Goal: Task Accomplishment & Management: Use online tool/utility

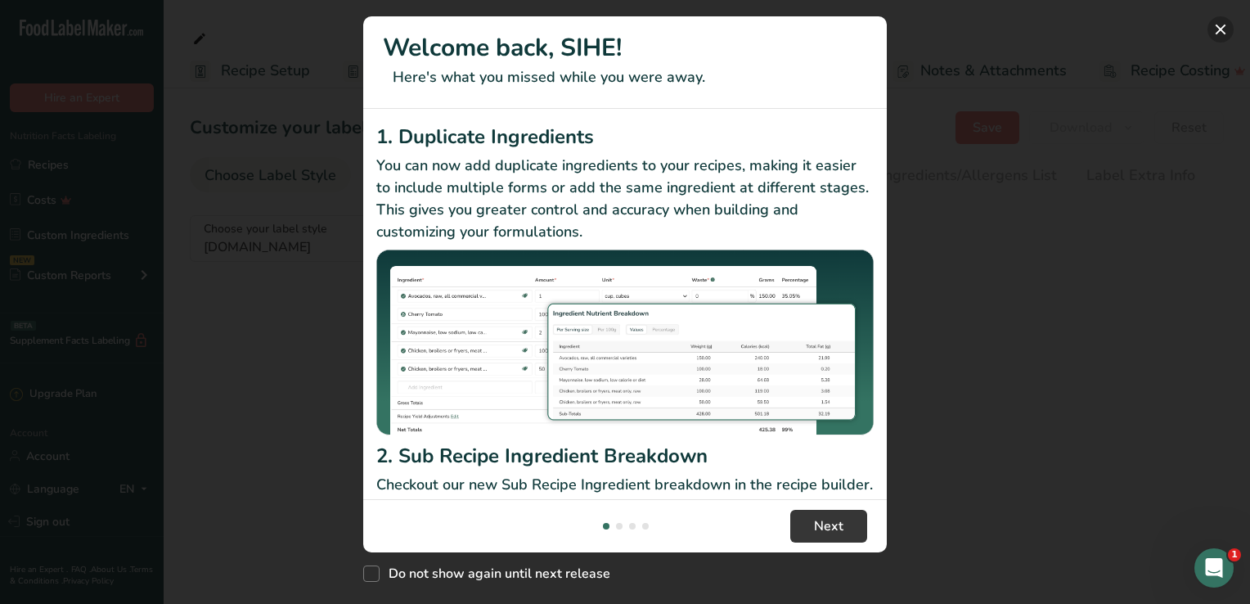
click at [1220, 24] on button "New Features" at bounding box center [1220, 29] width 26 height 26
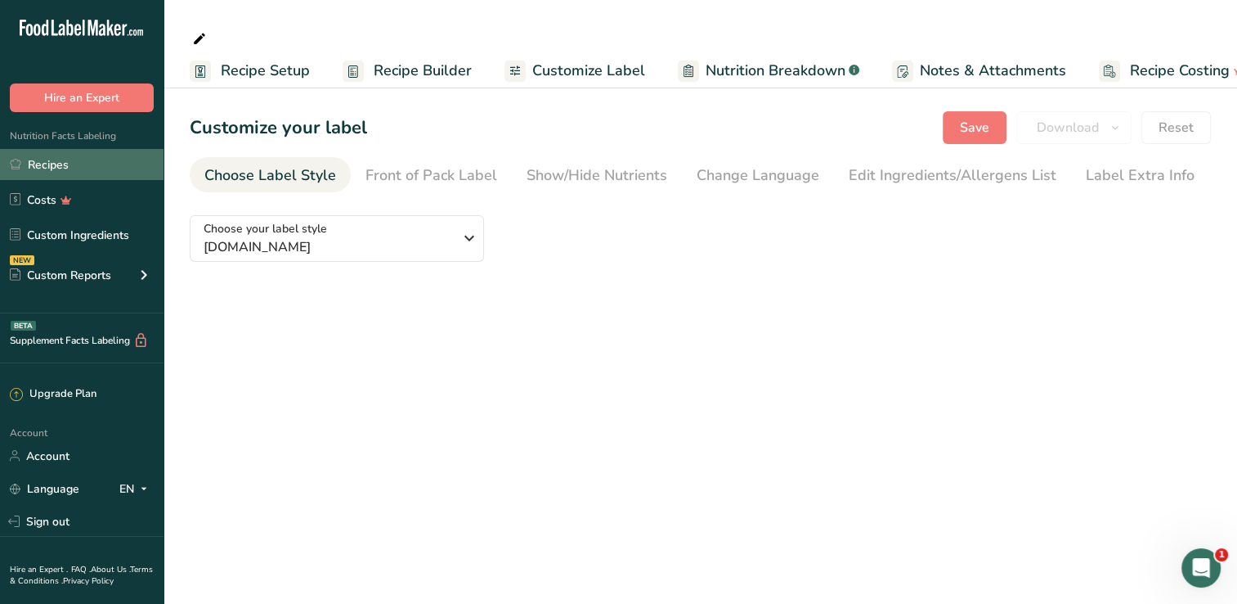
click at [48, 173] on link "Recipes" at bounding box center [82, 164] width 164 height 31
click at [47, 166] on link "Recipes" at bounding box center [82, 164] width 164 height 31
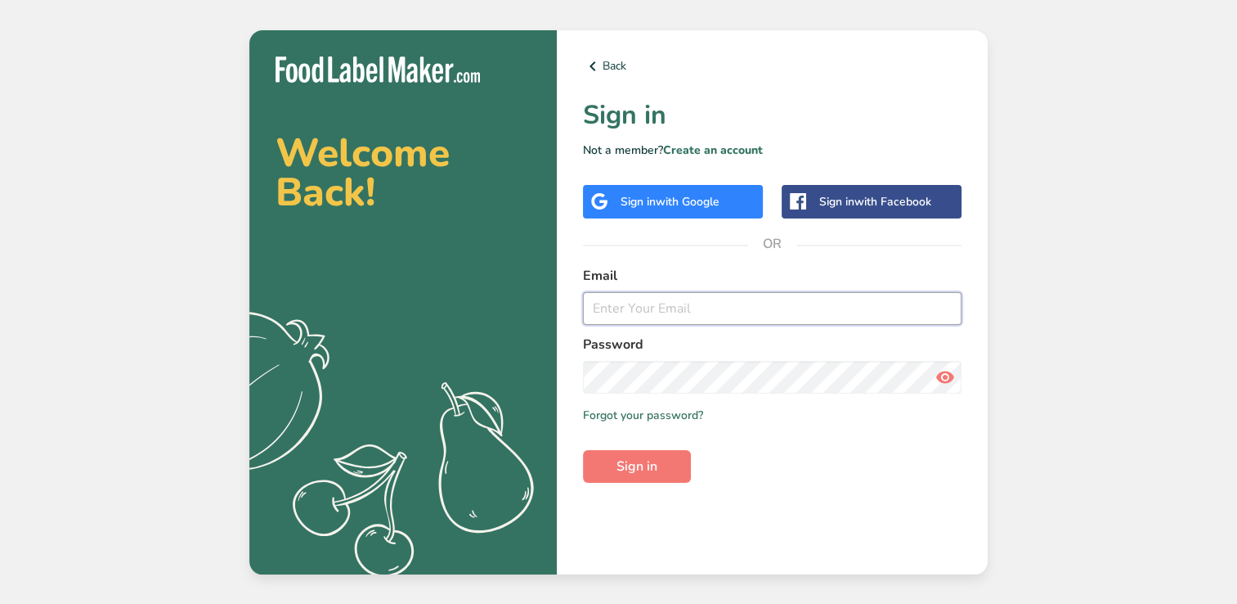
drag, startPoint x: 628, startPoint y: 306, endPoint x: 629, endPoint y: 288, distance: 18.0
click at [628, 306] on input "email" at bounding box center [772, 308] width 379 height 33
type input "[PERSON_NAME][EMAIL_ADDRESS][DOMAIN_NAME]"
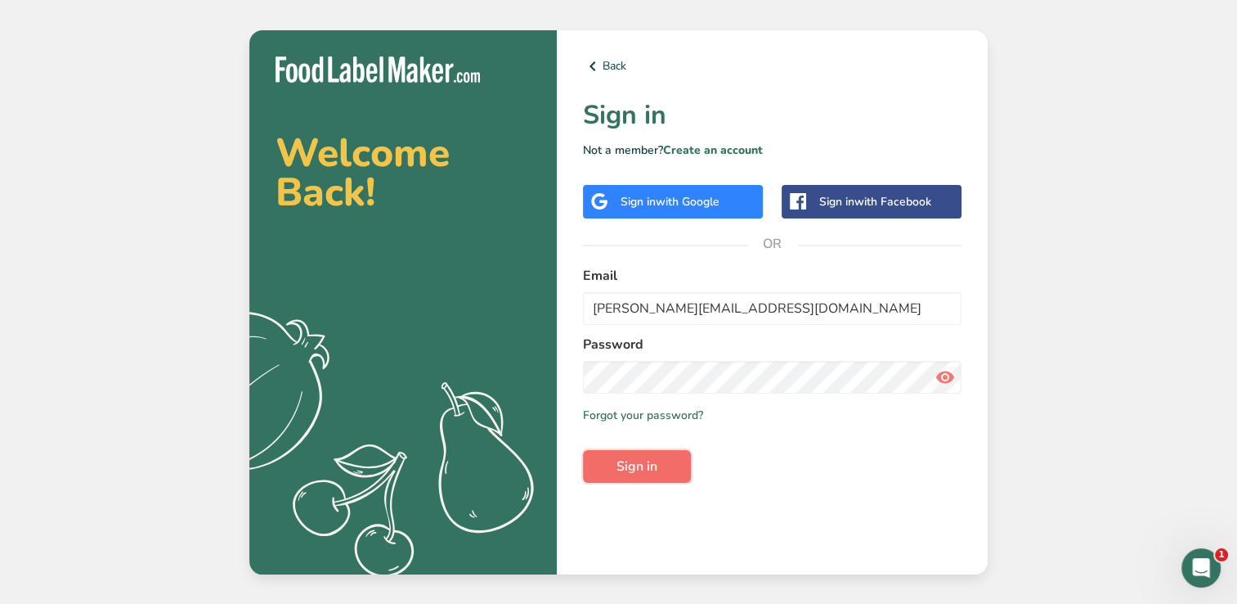
click at [615, 468] on button "Sign in" at bounding box center [637, 466] width 108 height 33
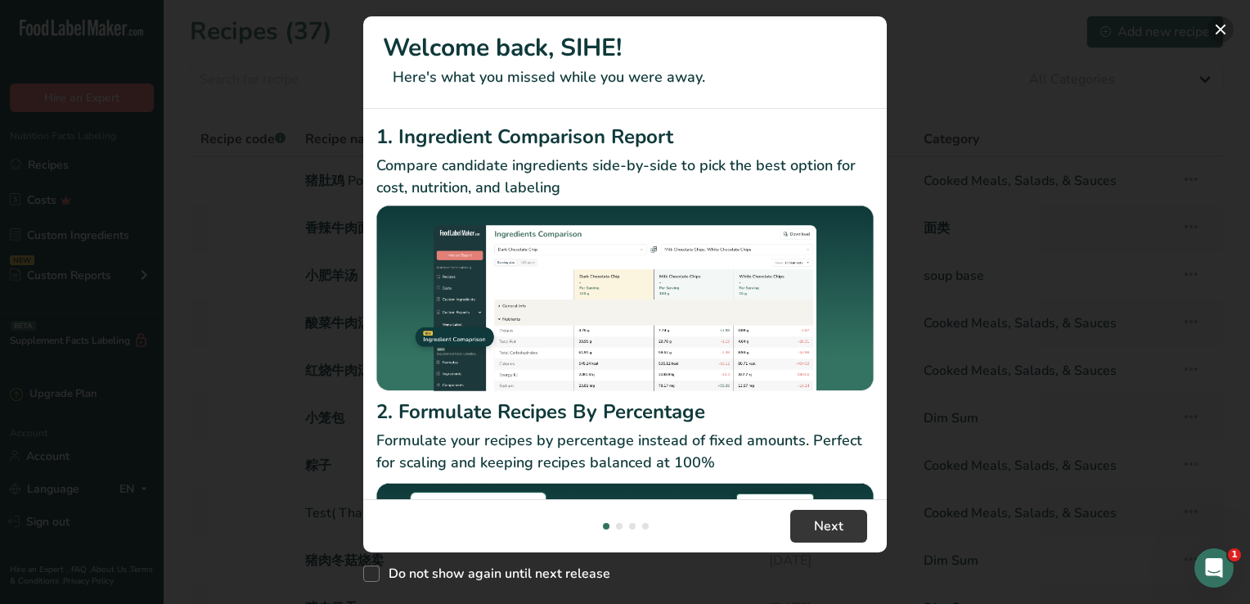
click at [1223, 28] on button "New Features" at bounding box center [1220, 29] width 26 height 26
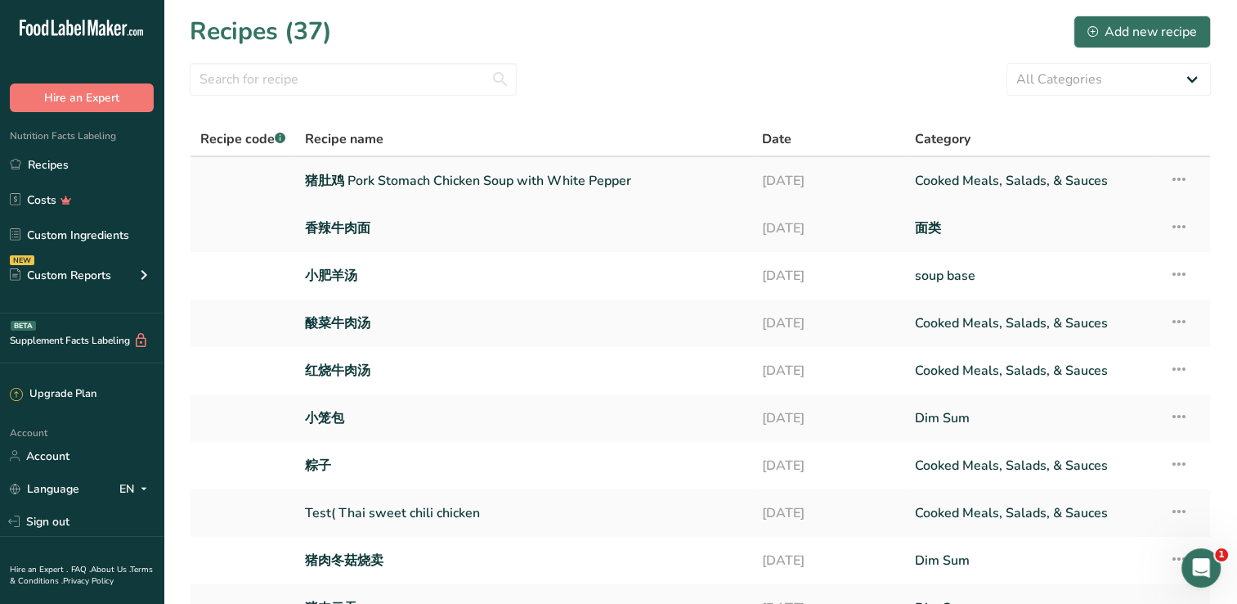
click at [372, 178] on link "猪肚鸡 Pork Stomach Chicken Soup with White Pepper" at bounding box center [524, 181] width 438 height 34
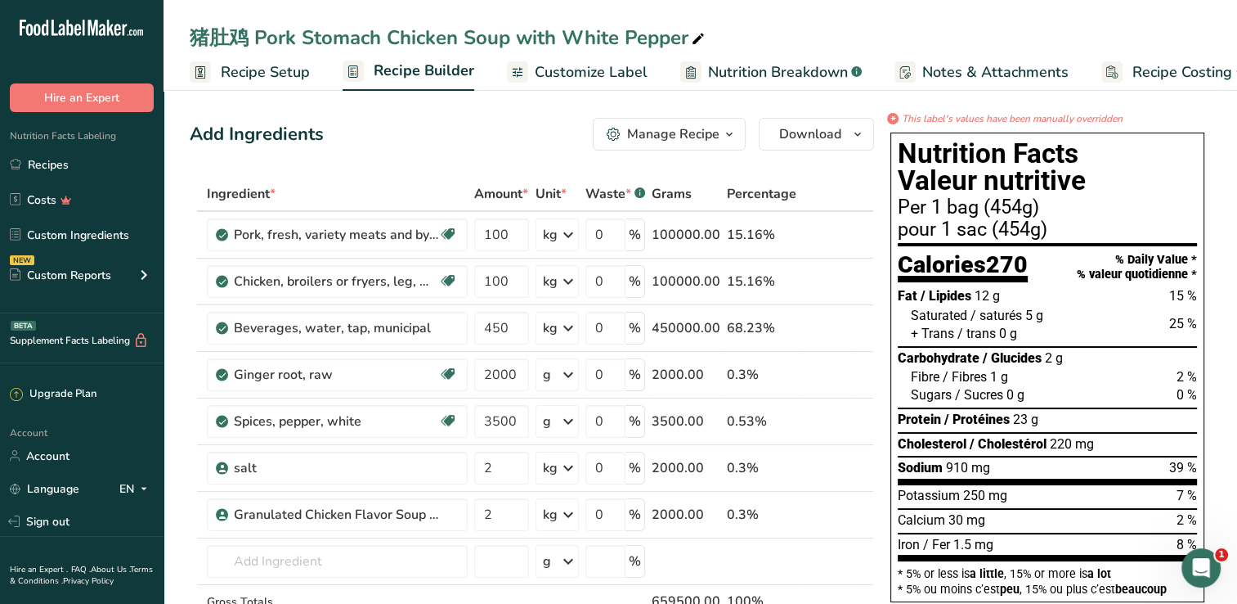
click at [286, 73] on span "Recipe Setup" at bounding box center [265, 72] width 89 height 22
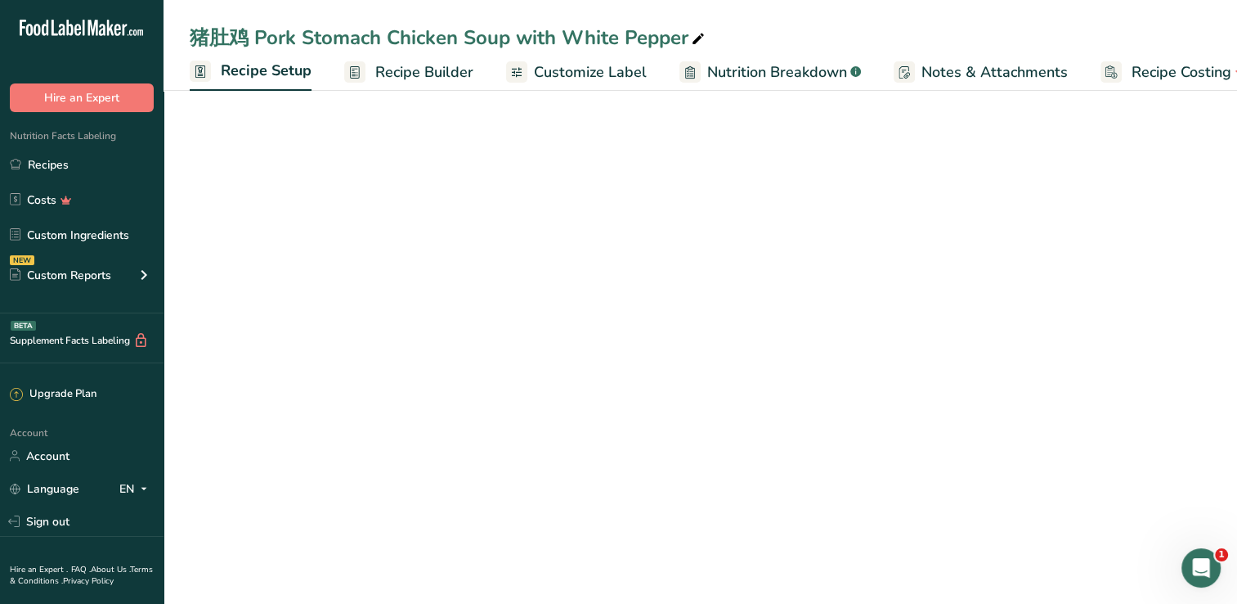
scroll to position [0, 6]
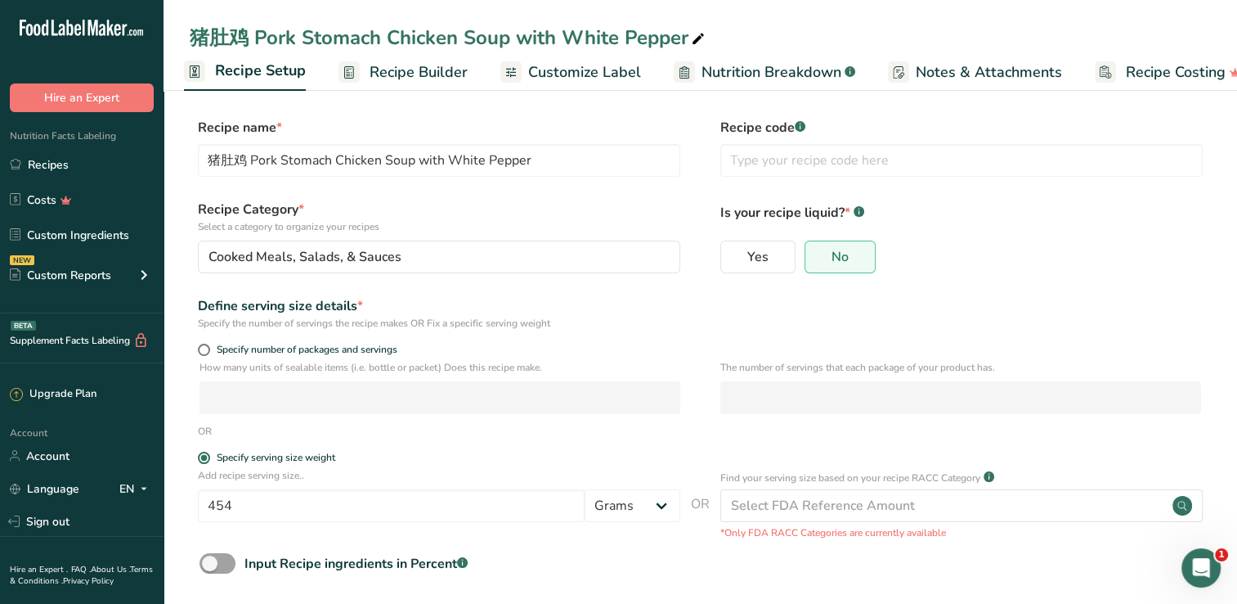
click at [559, 76] on span "Customize Label" at bounding box center [584, 72] width 113 height 22
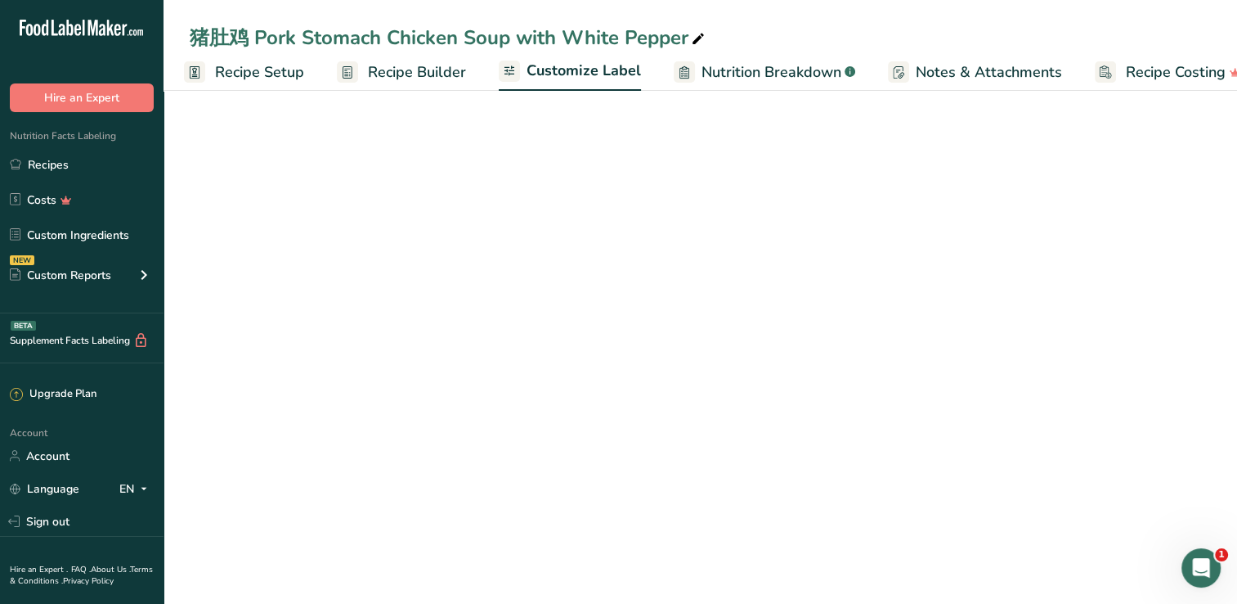
scroll to position [0, 36]
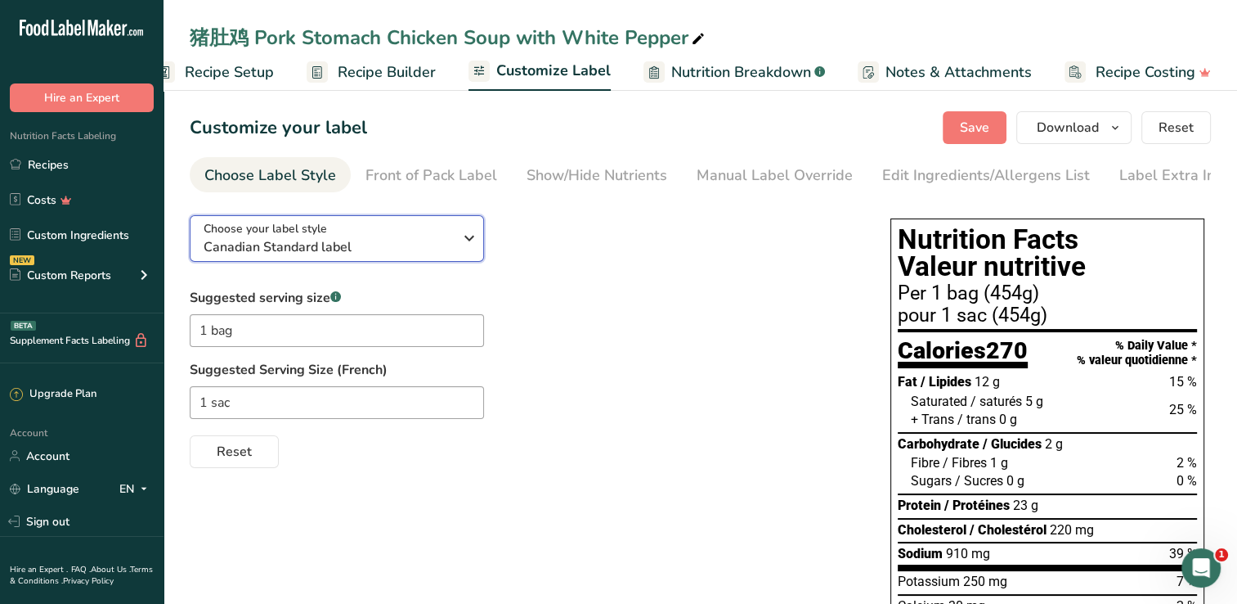
click at [458, 244] on div "Choose your label style Canadian Standard label" at bounding box center [335, 238] width 262 height 37
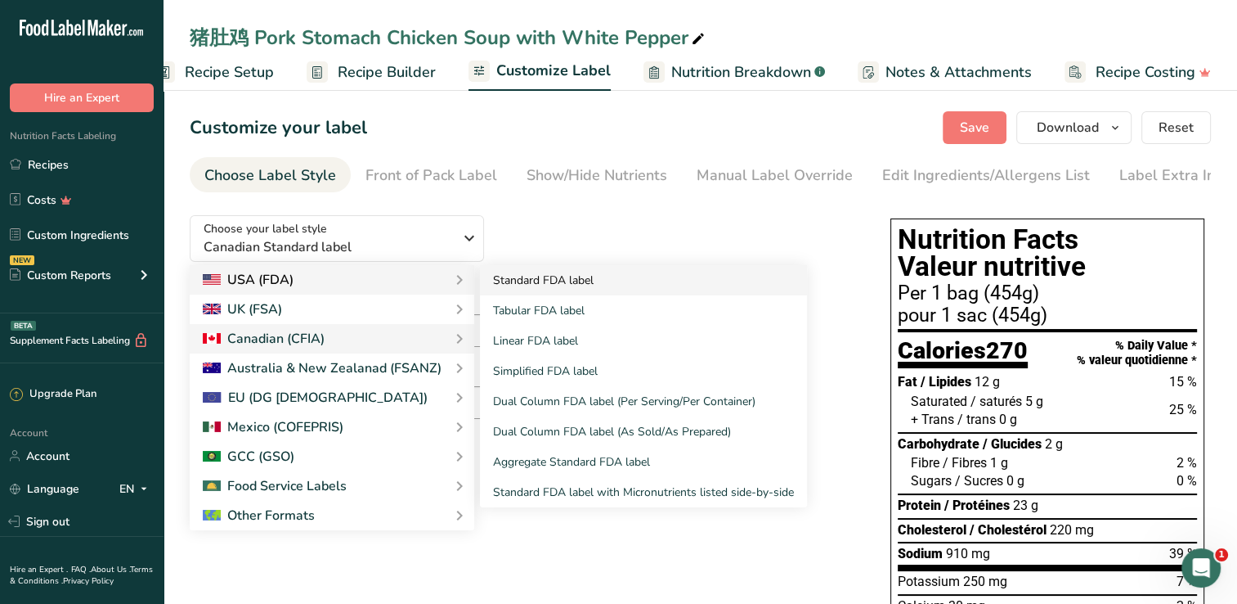
click at [544, 289] on link "Standard FDA label" at bounding box center [643, 280] width 327 height 30
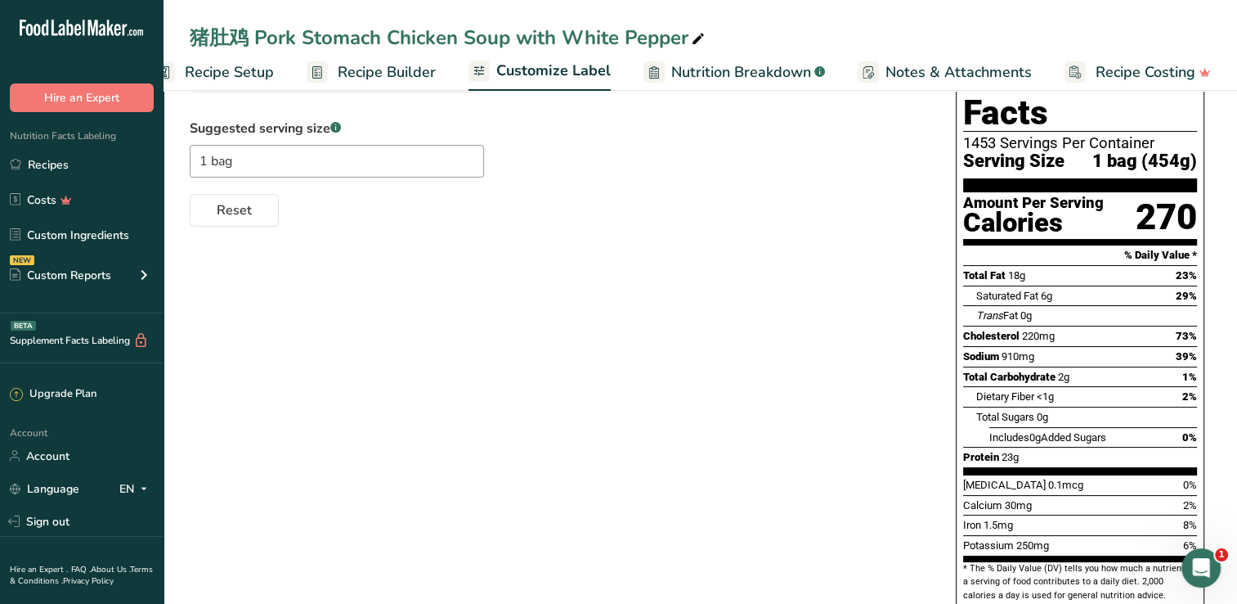
scroll to position [149, 0]
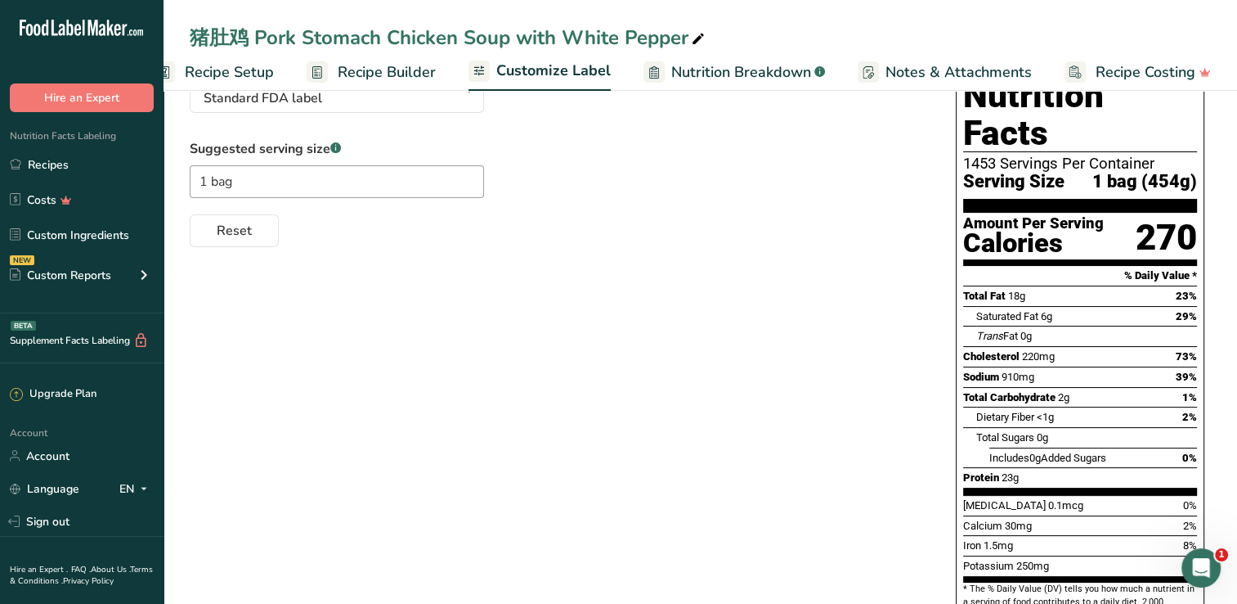
click at [475, 263] on div "Choose your label style Standard FDA label USA (FDA) Standard FDA label Tabular…" at bounding box center [700, 381] width 1021 height 657
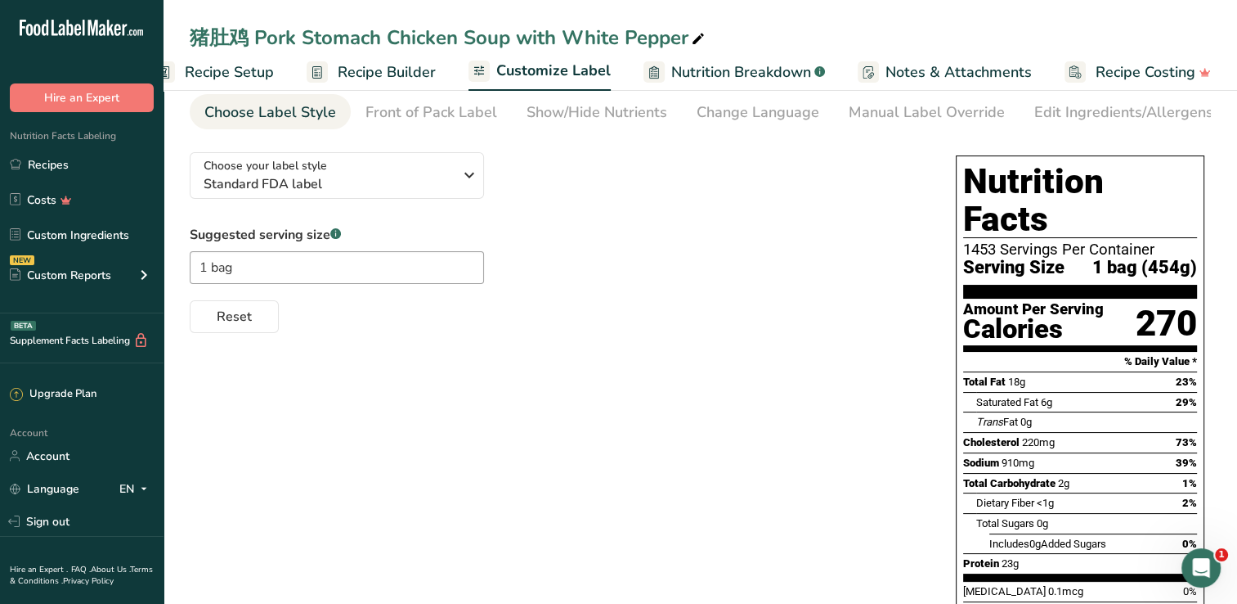
scroll to position [0, 0]
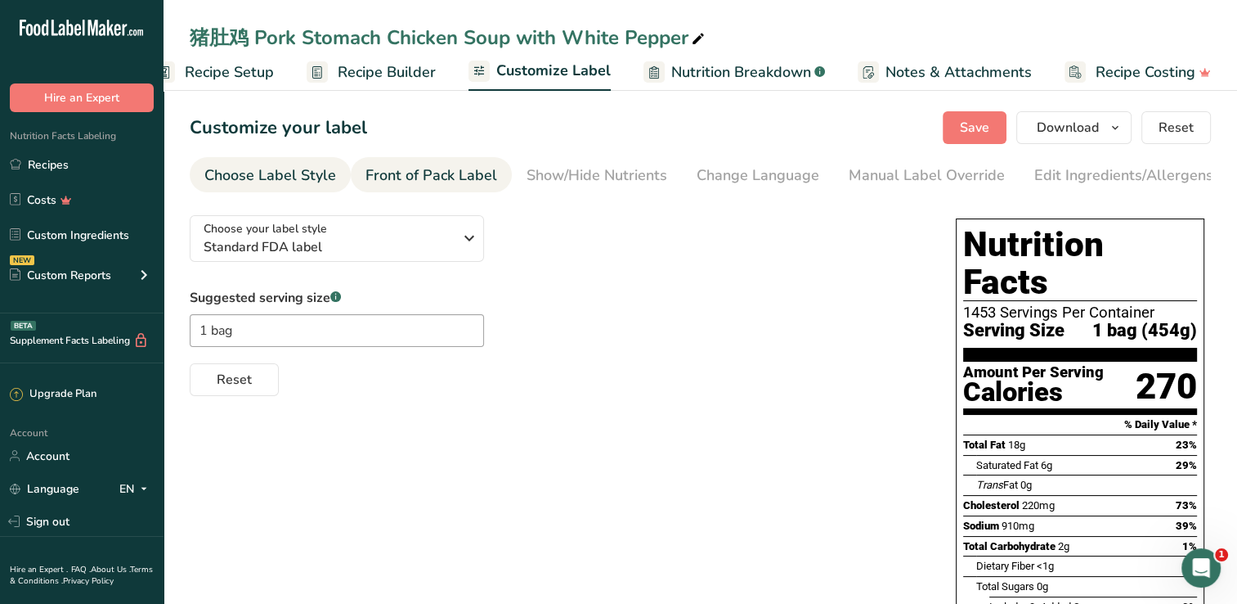
click at [406, 173] on div "Front of Pack Label" at bounding box center [432, 175] width 132 height 22
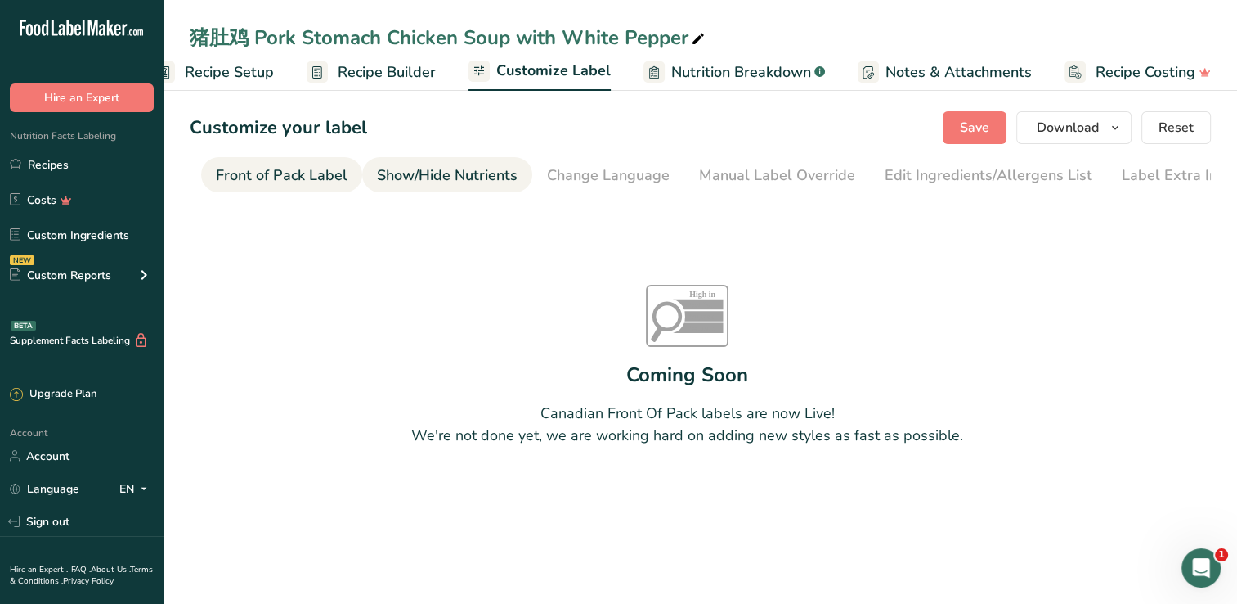
scroll to position [0, 159]
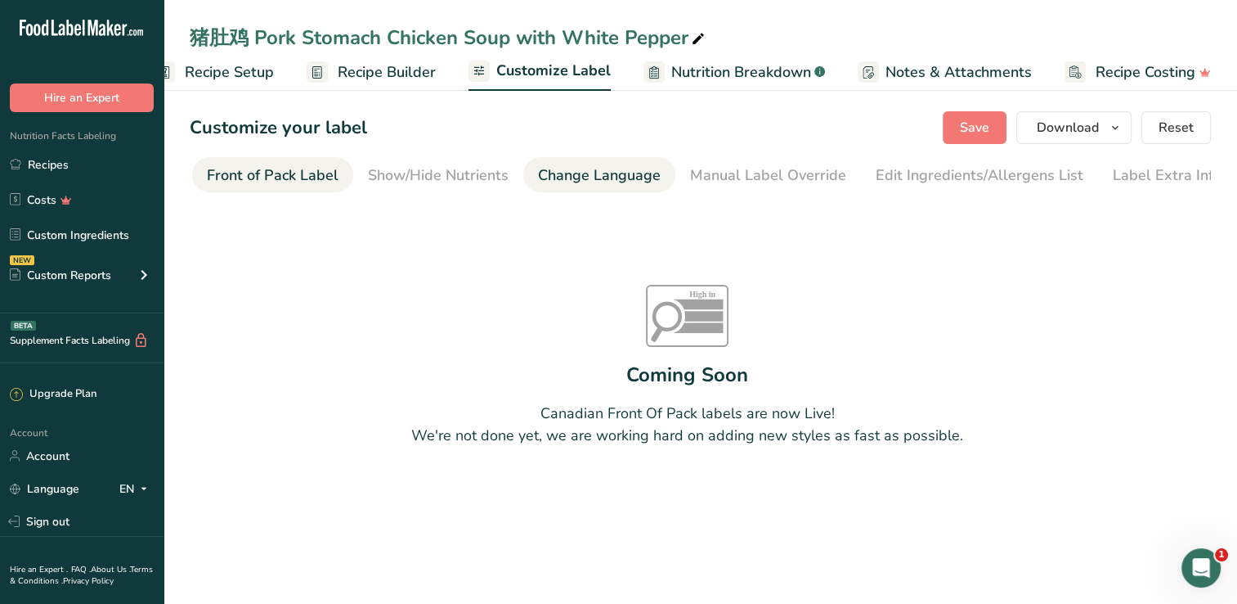
click at [602, 178] on div "Change Language" at bounding box center [599, 175] width 123 height 22
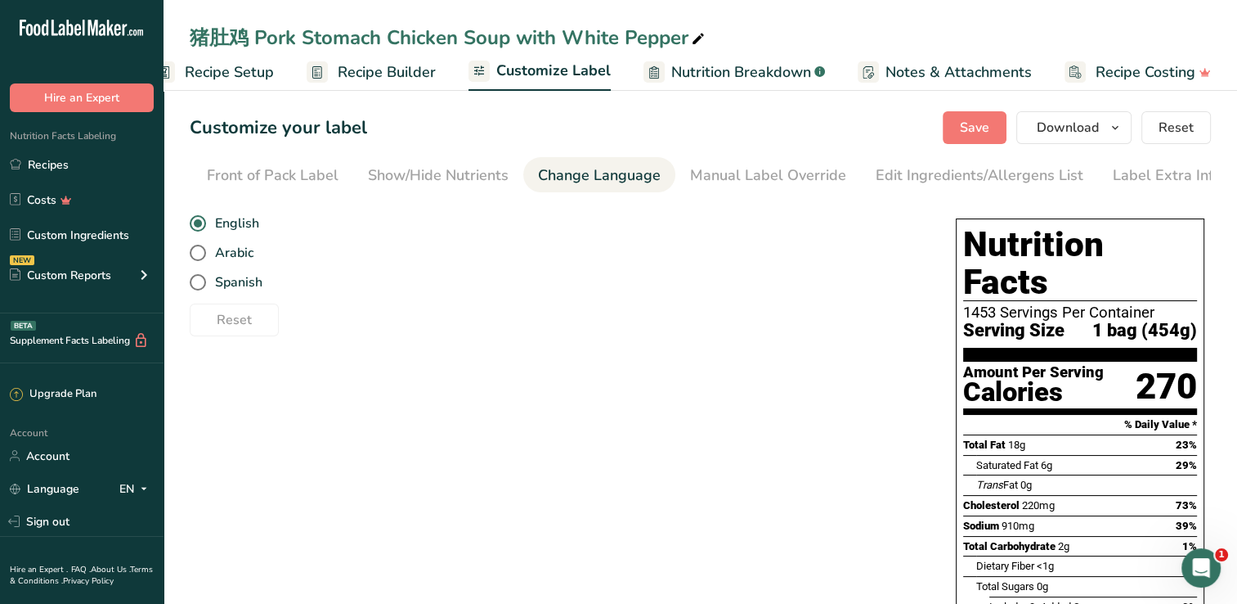
scroll to position [0, 167]
click at [727, 172] on div "Manual Label Override" at bounding box center [760, 175] width 156 height 22
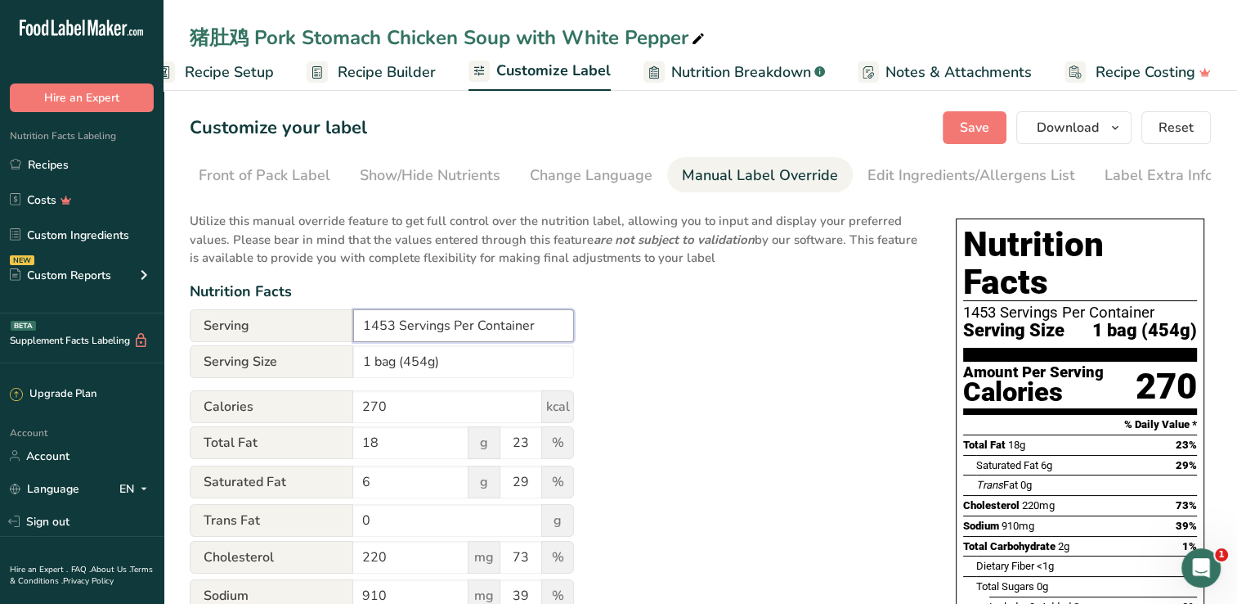
drag, startPoint x: 393, startPoint y: 330, endPoint x: 374, endPoint y: 331, distance: 18.8
click at [374, 331] on input "1453 Servings Per Container" at bounding box center [463, 325] width 221 height 33
click at [729, 384] on div "Utilize this manual override feature to get full control over the nutrition lab…" at bounding box center [557, 602] width 734 height 801
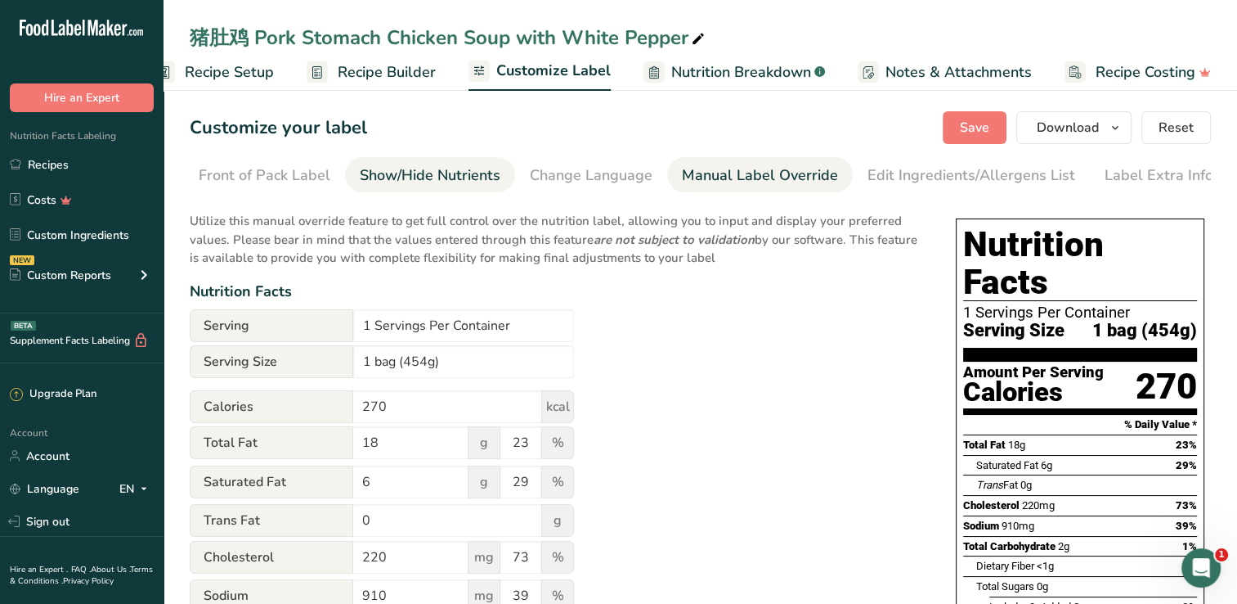
click at [420, 168] on div "Show/Hide Nutrients" at bounding box center [430, 175] width 141 height 22
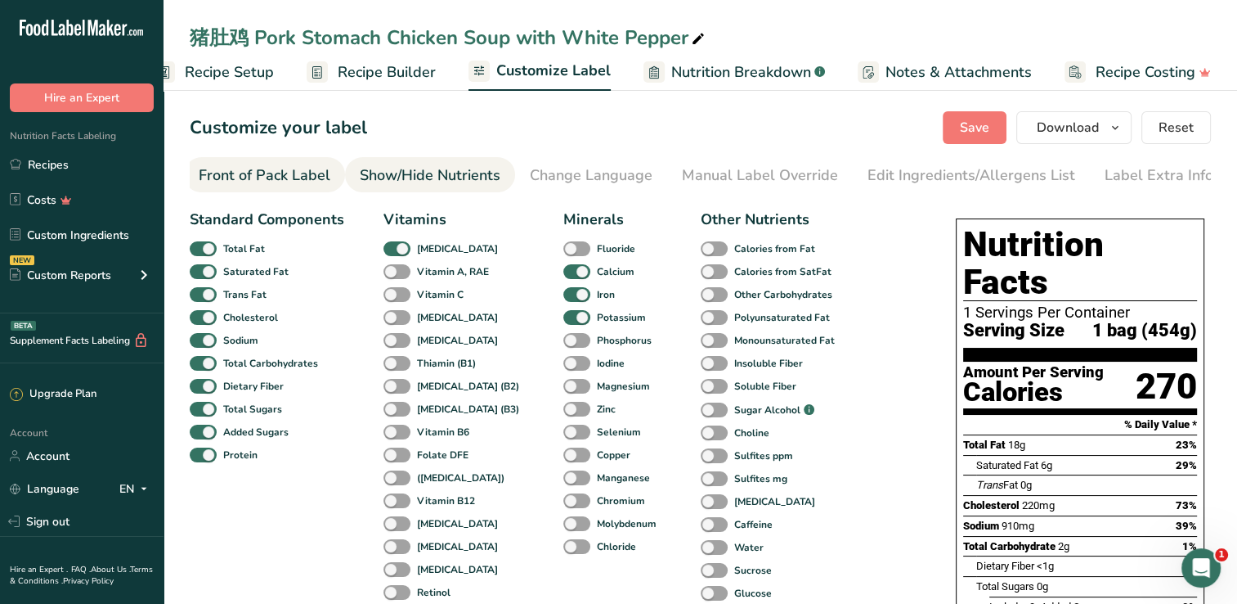
click at [291, 171] on div "Front of Pack Label" at bounding box center [265, 175] width 132 height 22
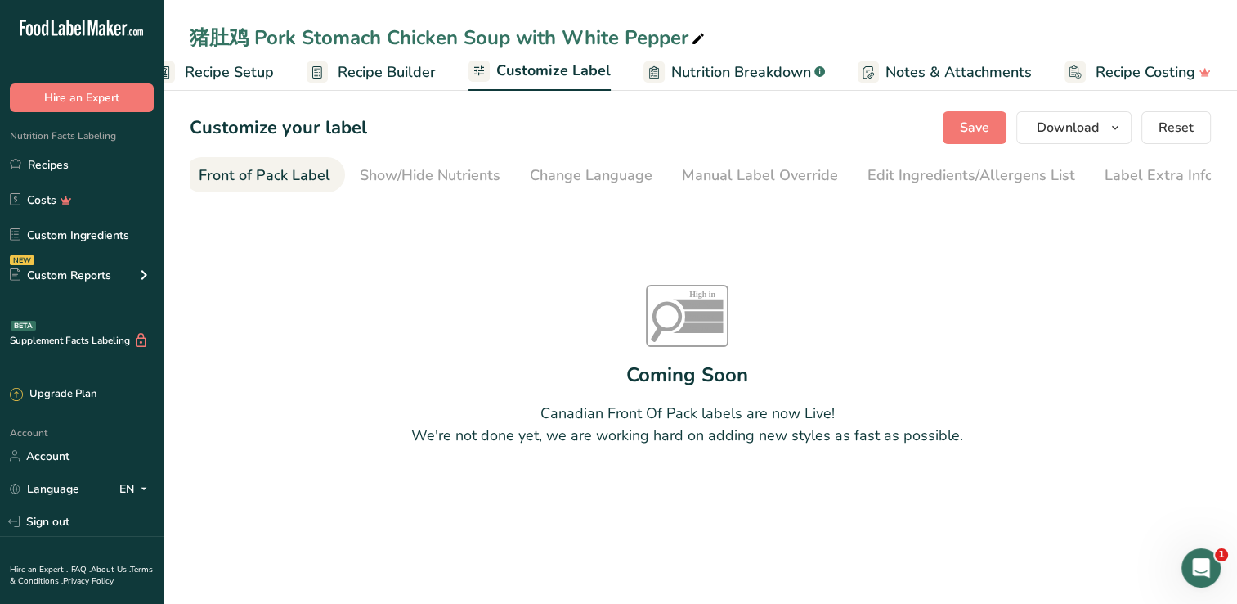
scroll to position [0, 159]
click at [380, 169] on div "Show/Hide Nutrients" at bounding box center [438, 175] width 141 height 22
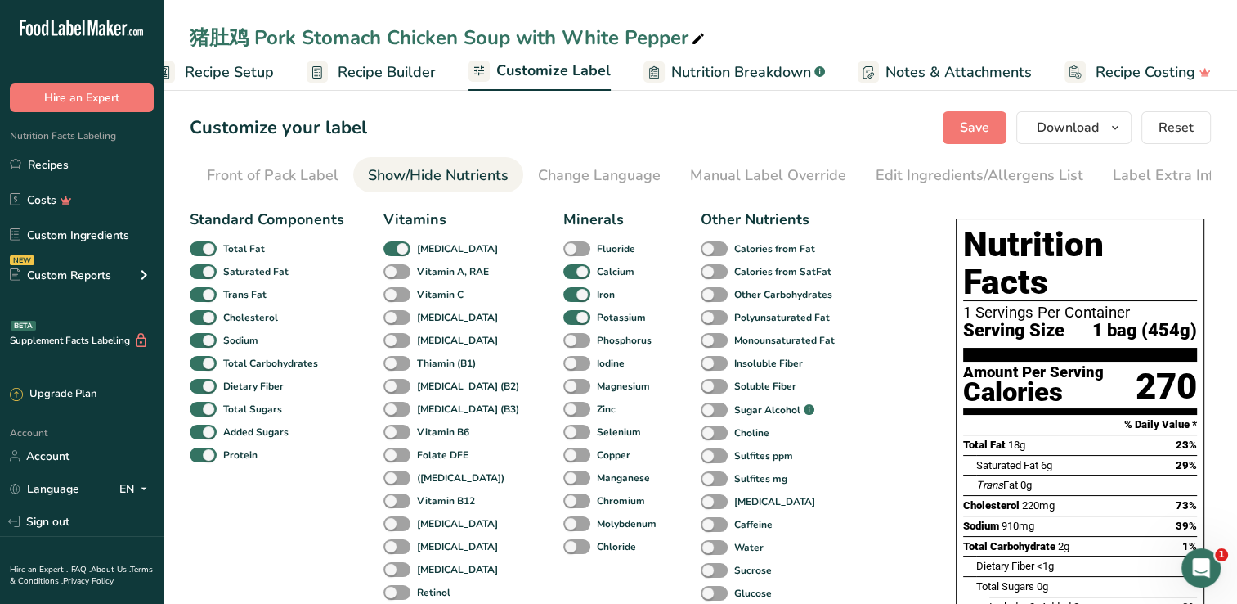
scroll to position [0, 167]
click at [627, 172] on div "Change Language" at bounding box center [591, 175] width 123 height 22
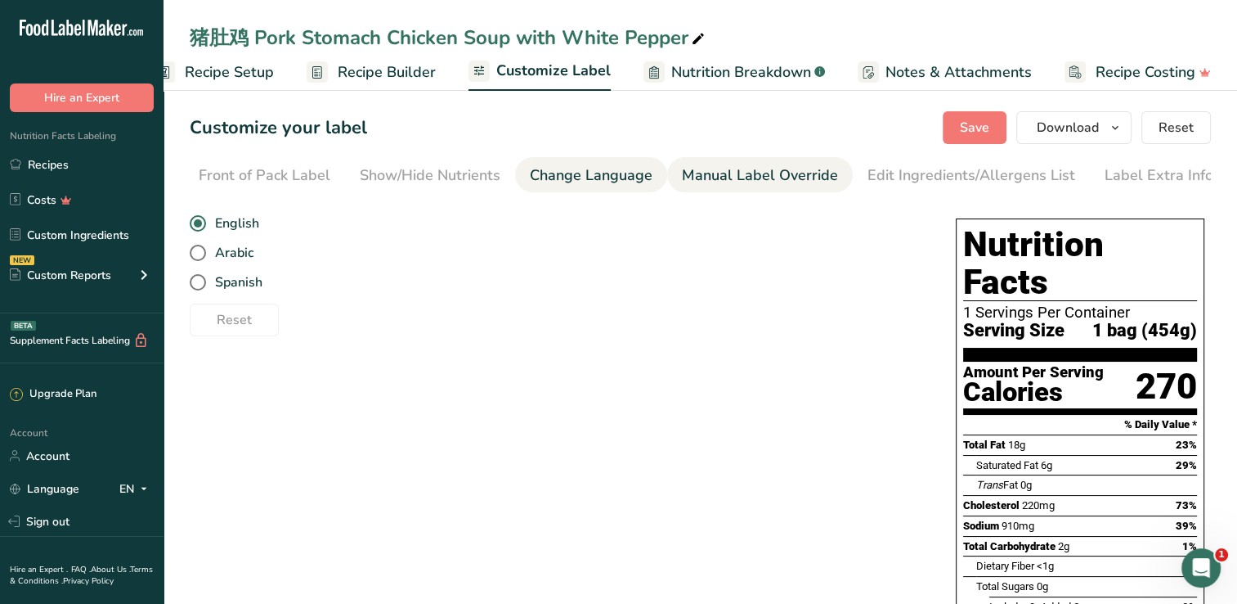
click at [726, 177] on div "Manual Label Override" at bounding box center [760, 175] width 156 height 22
type input "1453 Servings Per Container"
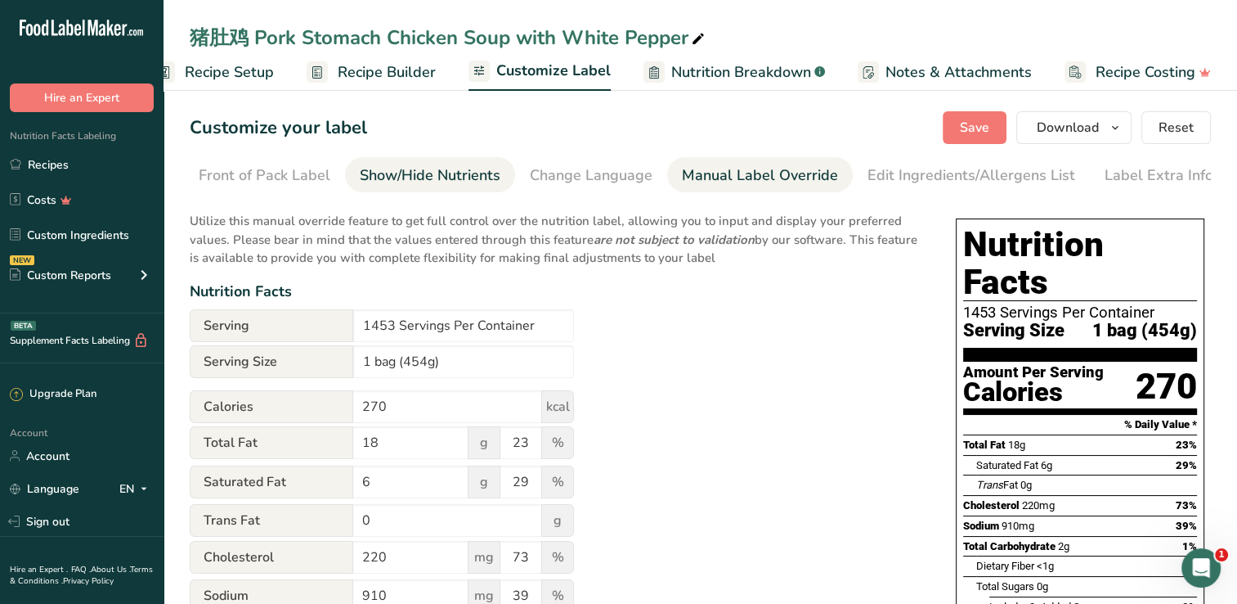
click at [388, 174] on div "Show/Hide Nutrients" at bounding box center [430, 175] width 141 height 22
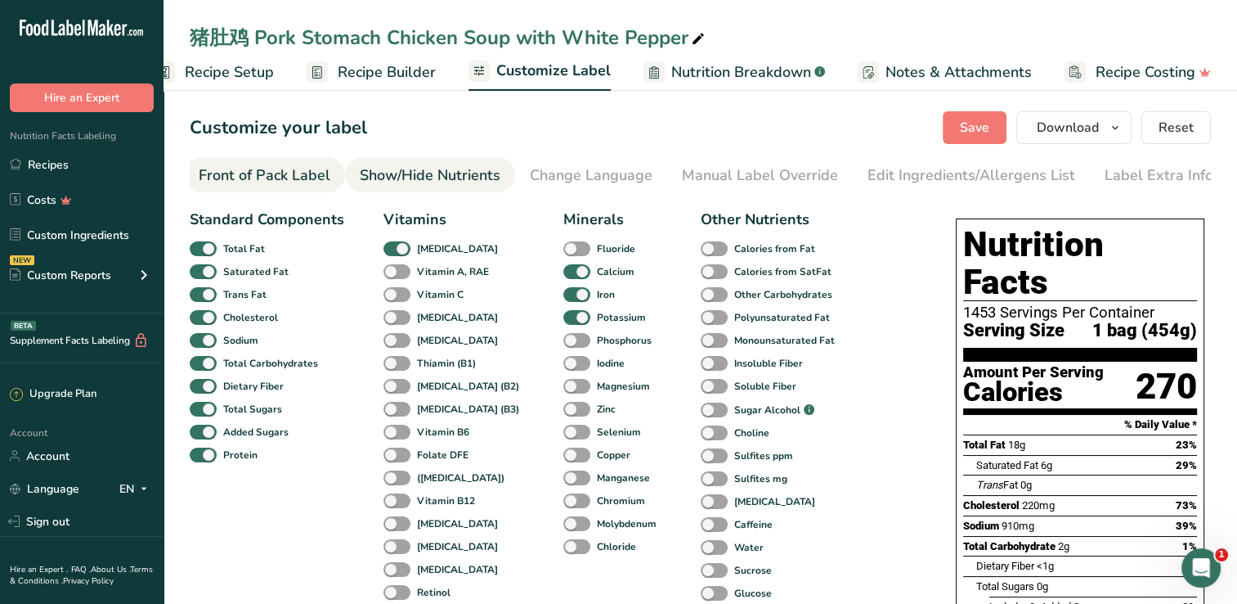
click at [294, 172] on div "Front of Pack Label" at bounding box center [265, 175] width 132 height 22
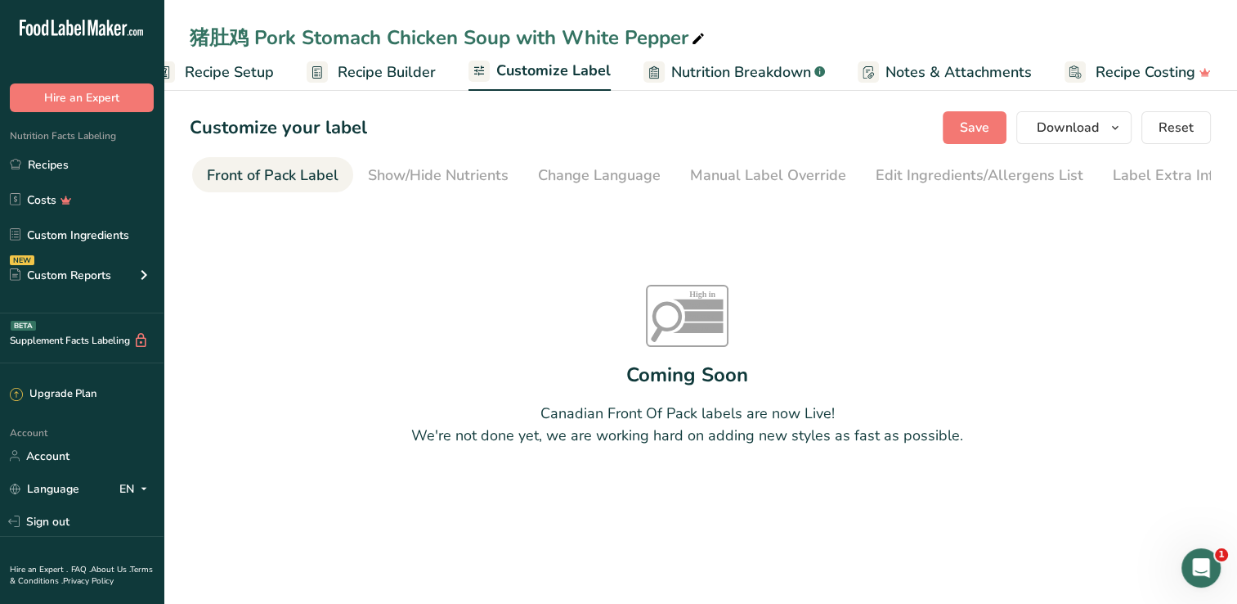
click at [391, 73] on span "Recipe Builder" at bounding box center [387, 72] width 98 height 22
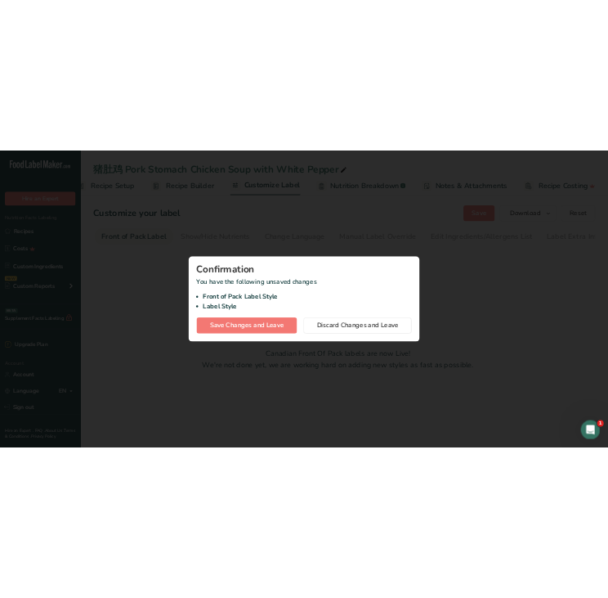
scroll to position [0, 24]
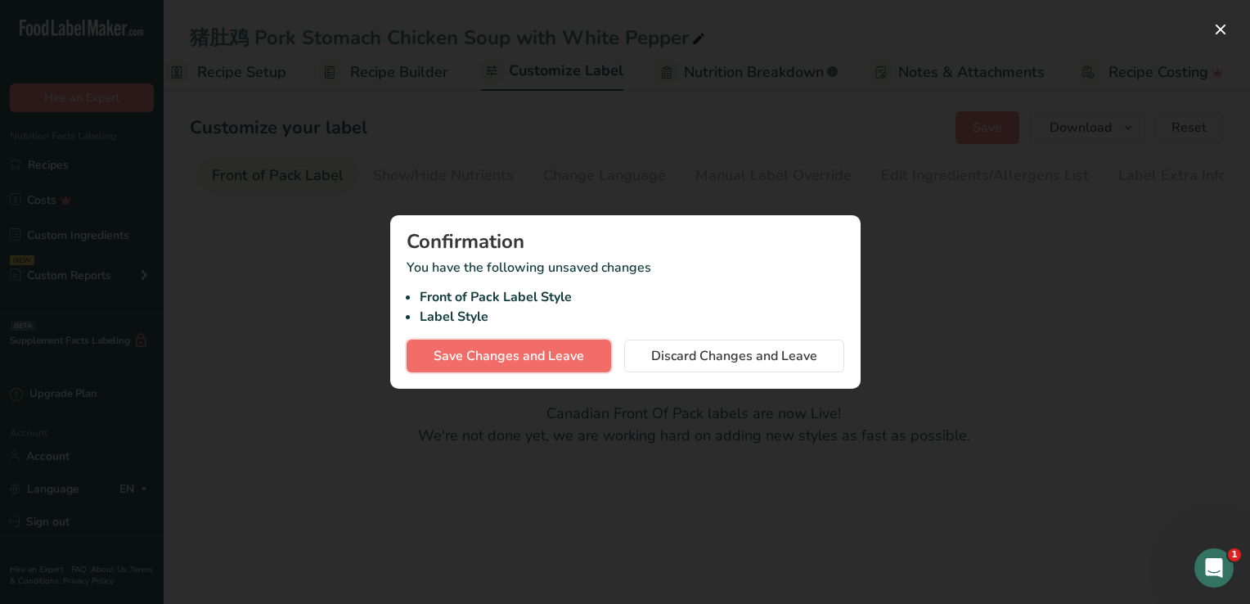
click at [523, 360] on span "Save Changes and Leave" at bounding box center [508, 356] width 150 height 20
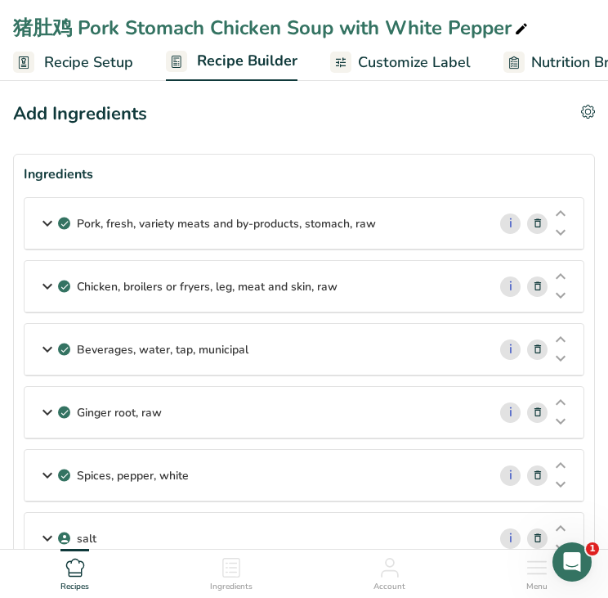
click at [411, 64] on span "Customize Label" at bounding box center [414, 63] width 113 height 22
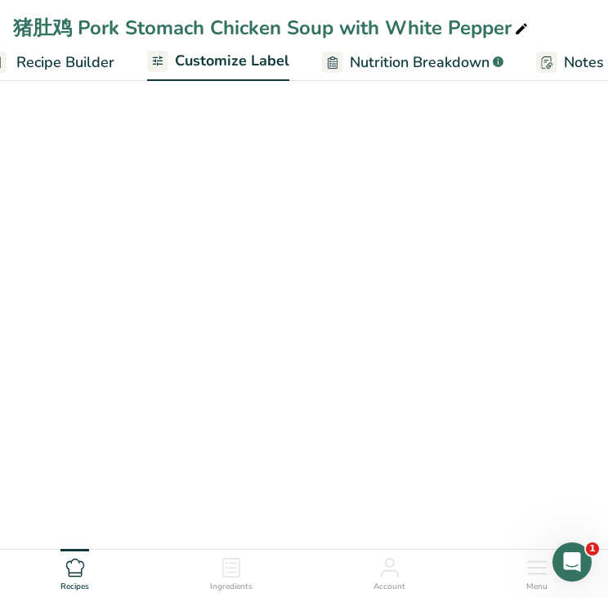
scroll to position [0, 306]
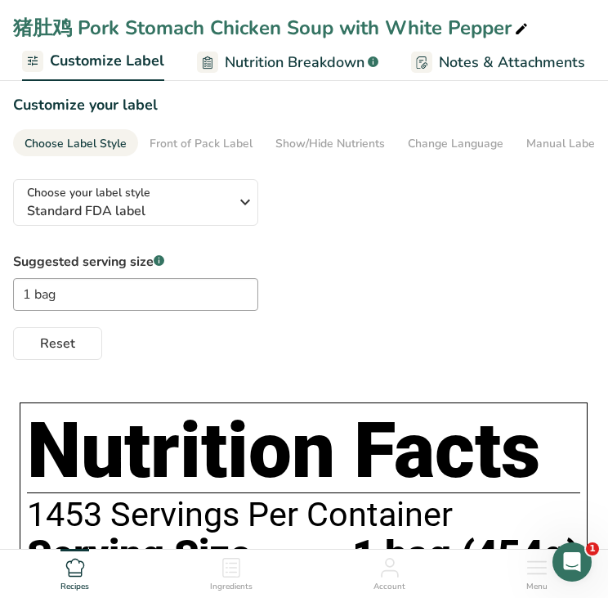
click at [359, 263] on div "Suggested serving size .a-a{fill:#347362;}.b-a{fill:#fff;} 1 bag Reset" at bounding box center [304, 306] width 582 height 108
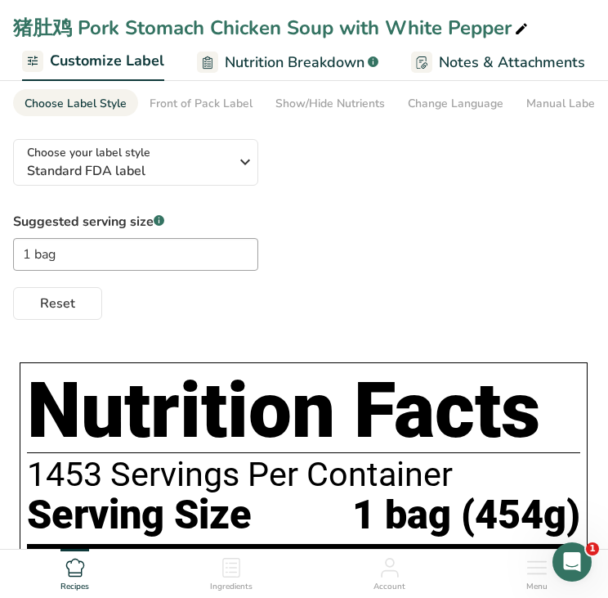
scroll to position [0, 0]
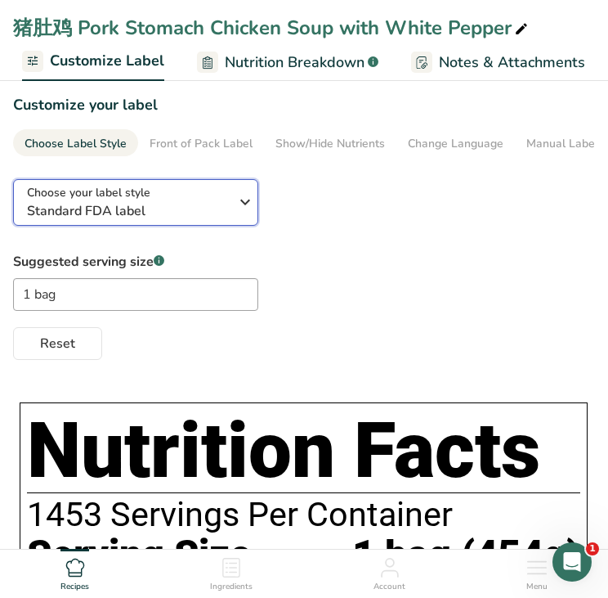
click at [226, 205] on span "Standard FDA label" at bounding box center [131, 211] width 209 height 20
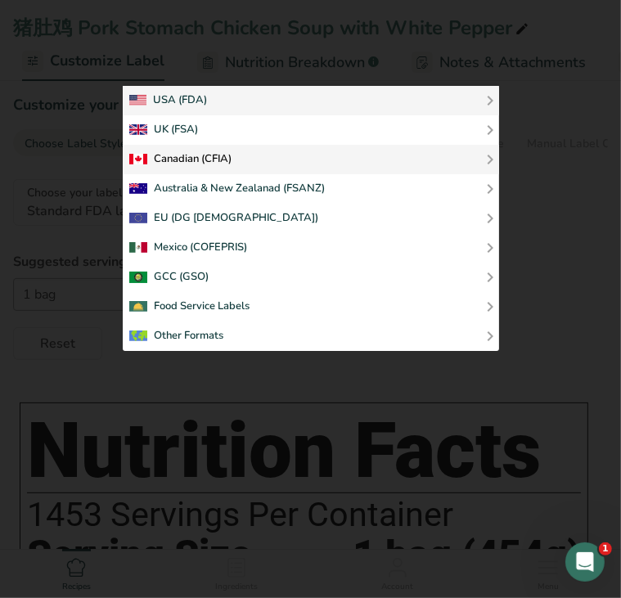
click at [255, 163] on div "Canadian (CFIA)" at bounding box center [310, 160] width 363 height 20
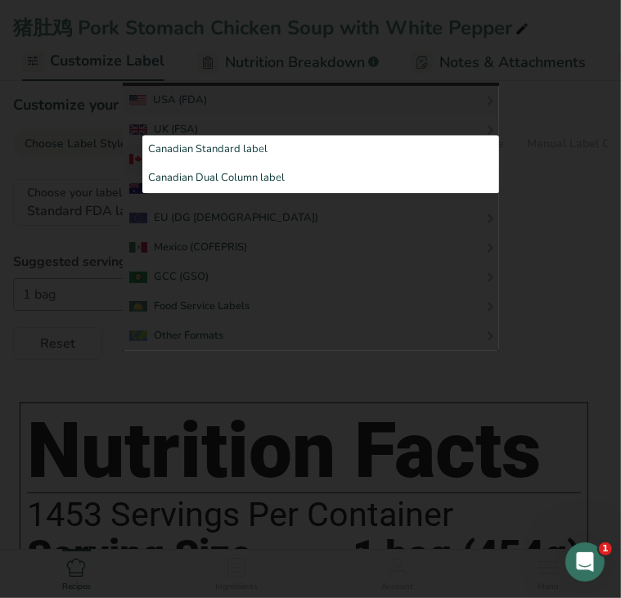
click at [327, 266] on div at bounding box center [311, 217] width 376 height 268
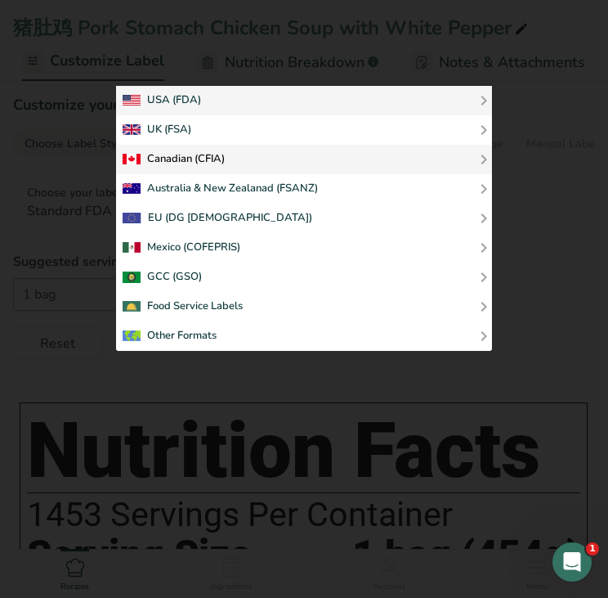
click at [304, 159] on div "Canadian (CFIA)" at bounding box center [304, 160] width 363 height 20
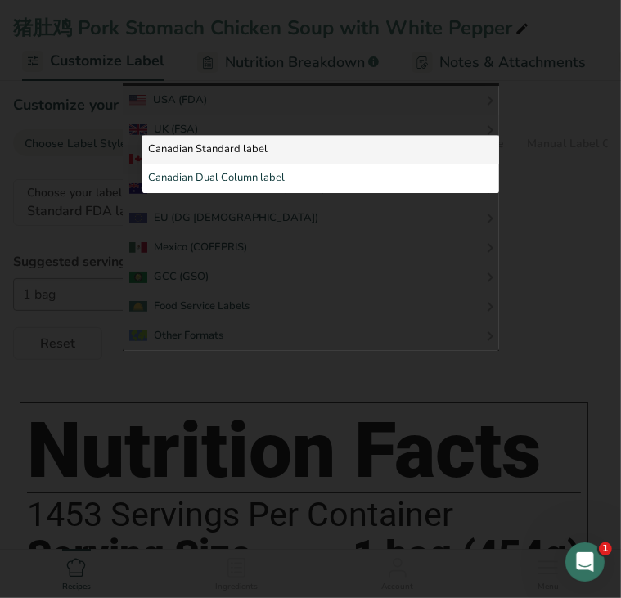
click at [311, 143] on link "Canadian Standard label" at bounding box center [320, 149] width 357 height 29
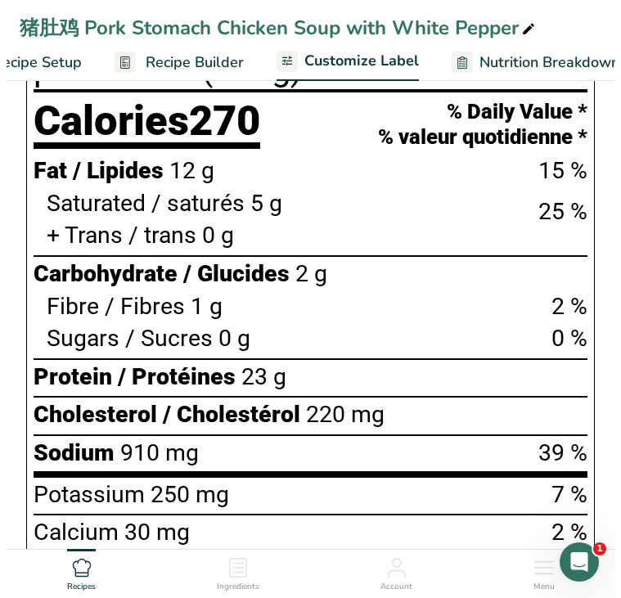
scroll to position [409, 0]
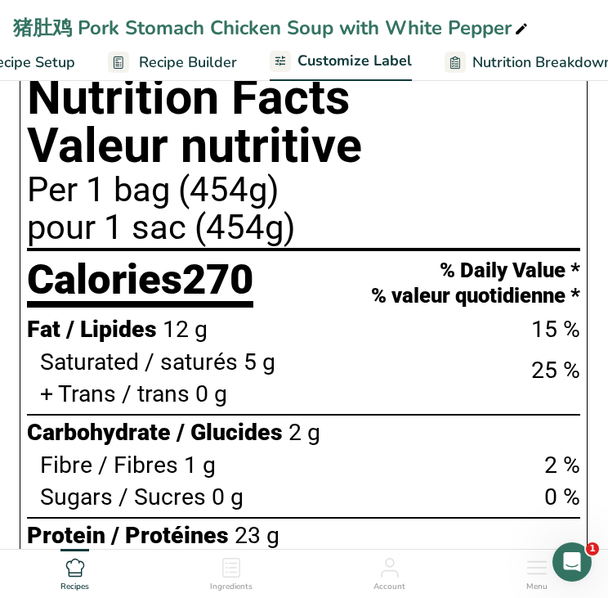
click at [206, 67] on span "Recipe Builder" at bounding box center [188, 63] width 98 height 22
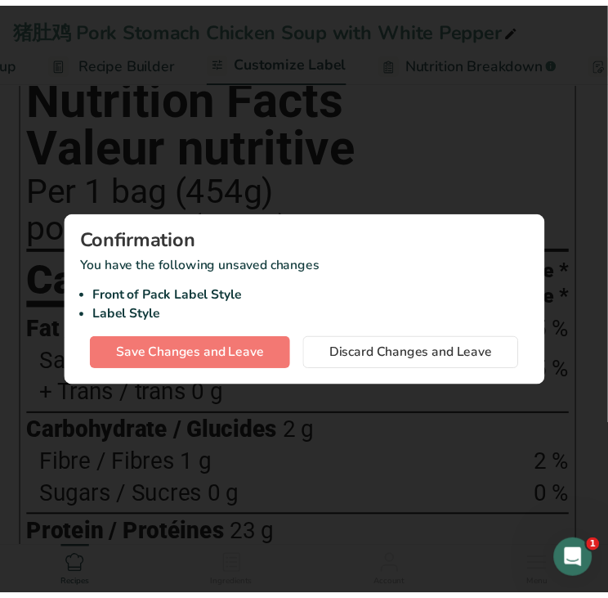
scroll to position [0, 144]
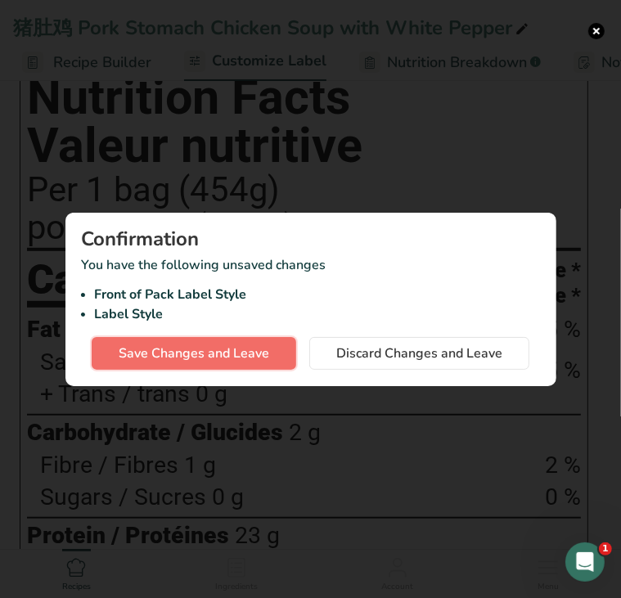
click at [217, 352] on span "Save Changes and Leave" at bounding box center [194, 353] width 150 height 20
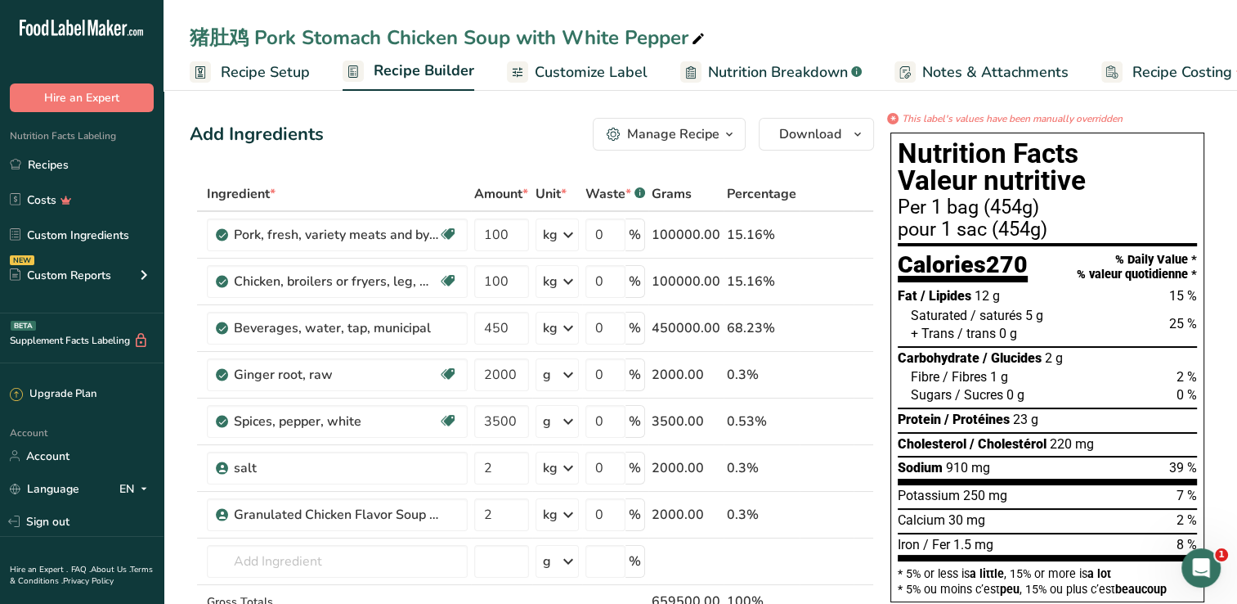
click at [579, 74] on span "Customize Label" at bounding box center [591, 72] width 113 height 22
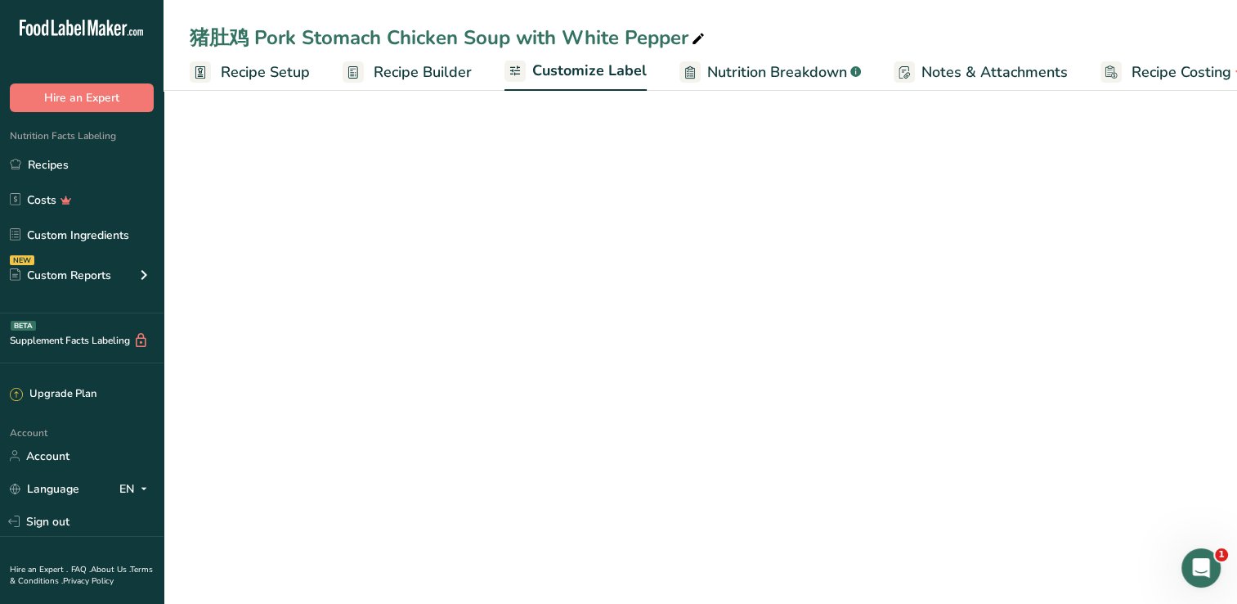
scroll to position [0, 36]
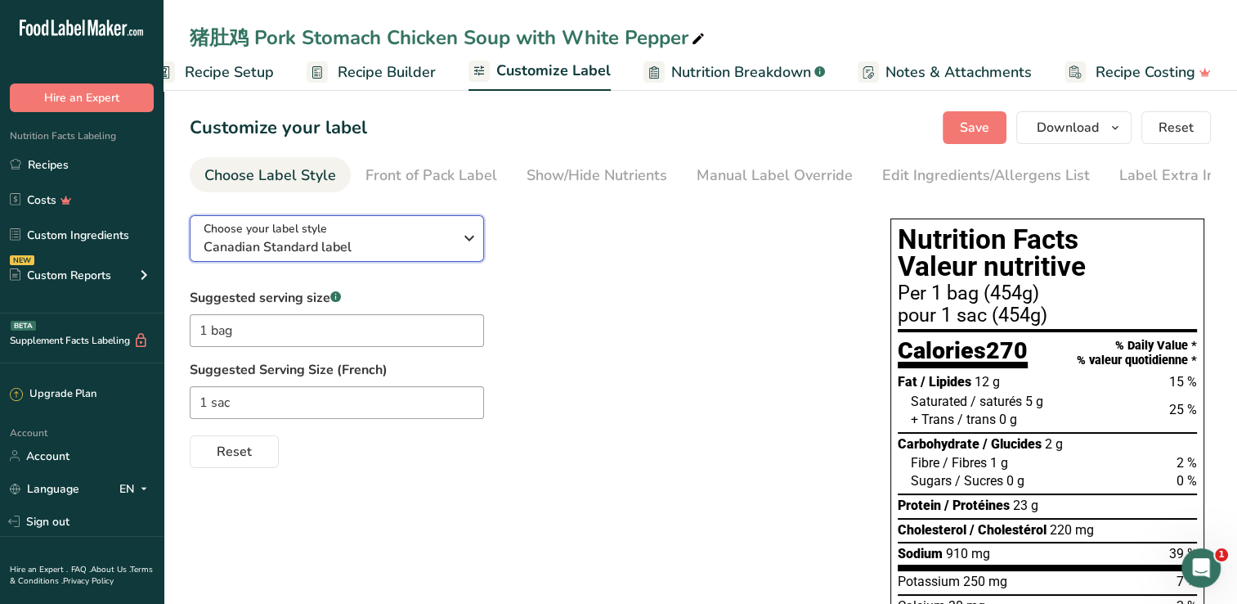
click at [468, 243] on icon "button" at bounding box center [470, 237] width 20 height 29
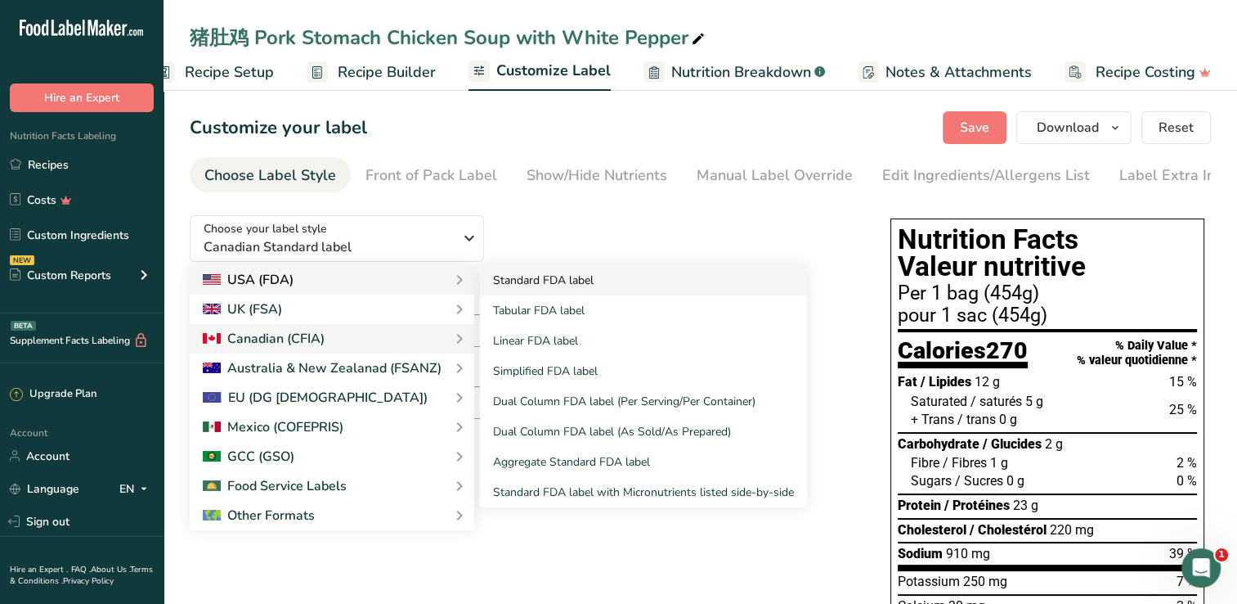
click at [535, 282] on link "Standard FDA label" at bounding box center [643, 280] width 327 height 30
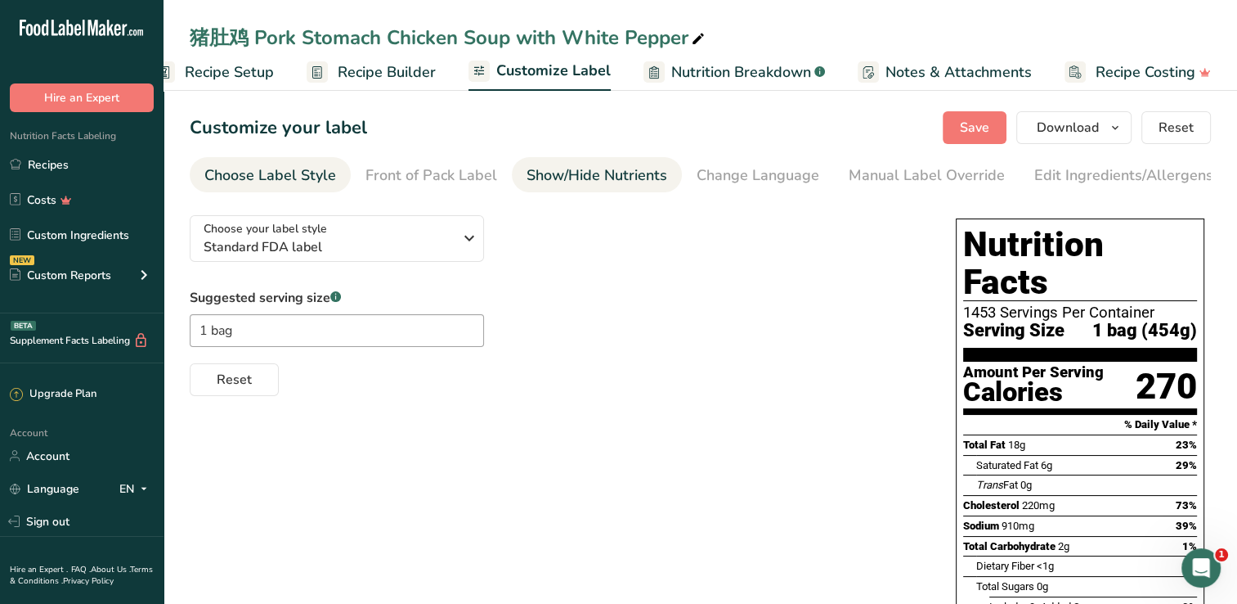
click at [587, 173] on div "Show/Hide Nutrients" at bounding box center [597, 175] width 141 height 22
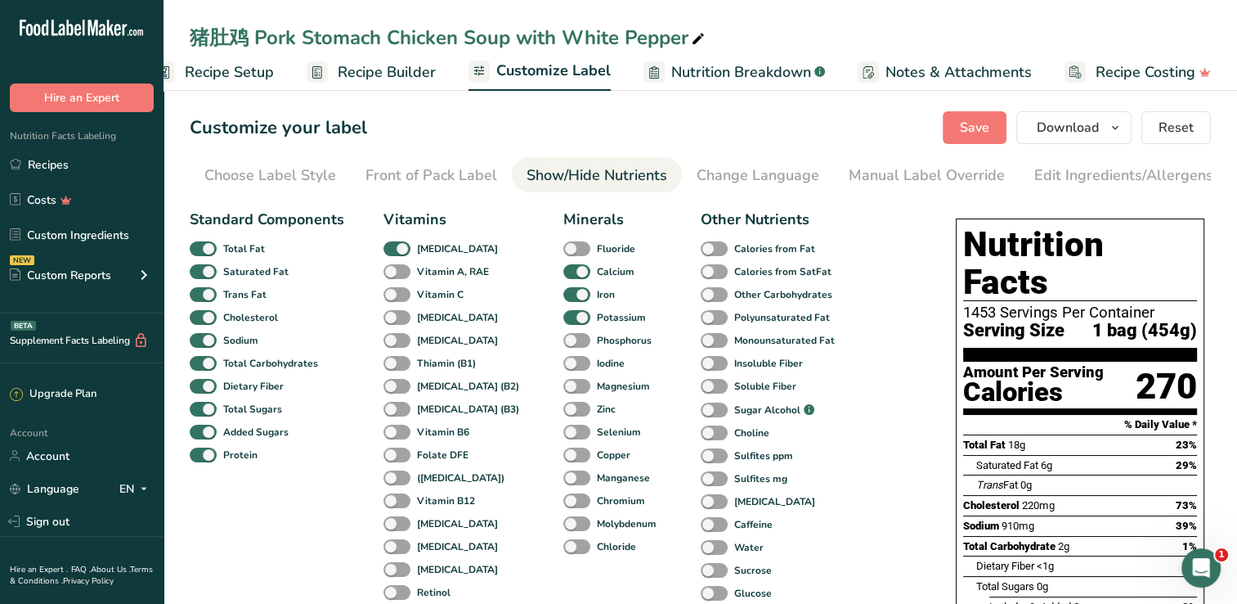
scroll to position [0, 167]
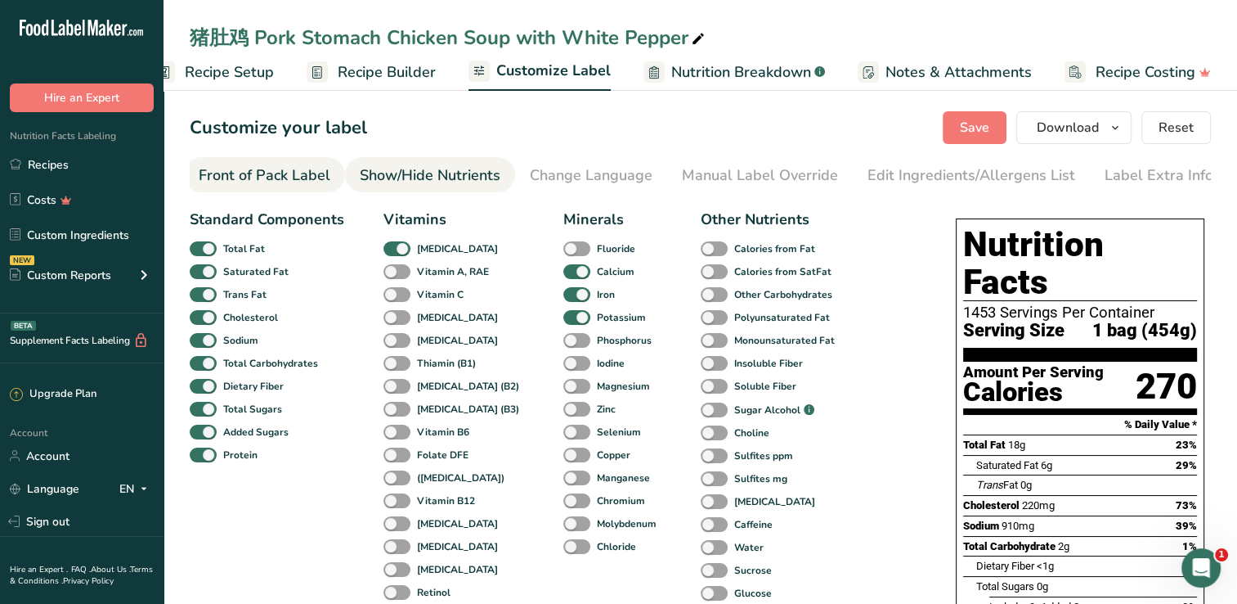
click at [279, 181] on div "Front of Pack Label" at bounding box center [265, 175] width 132 height 22
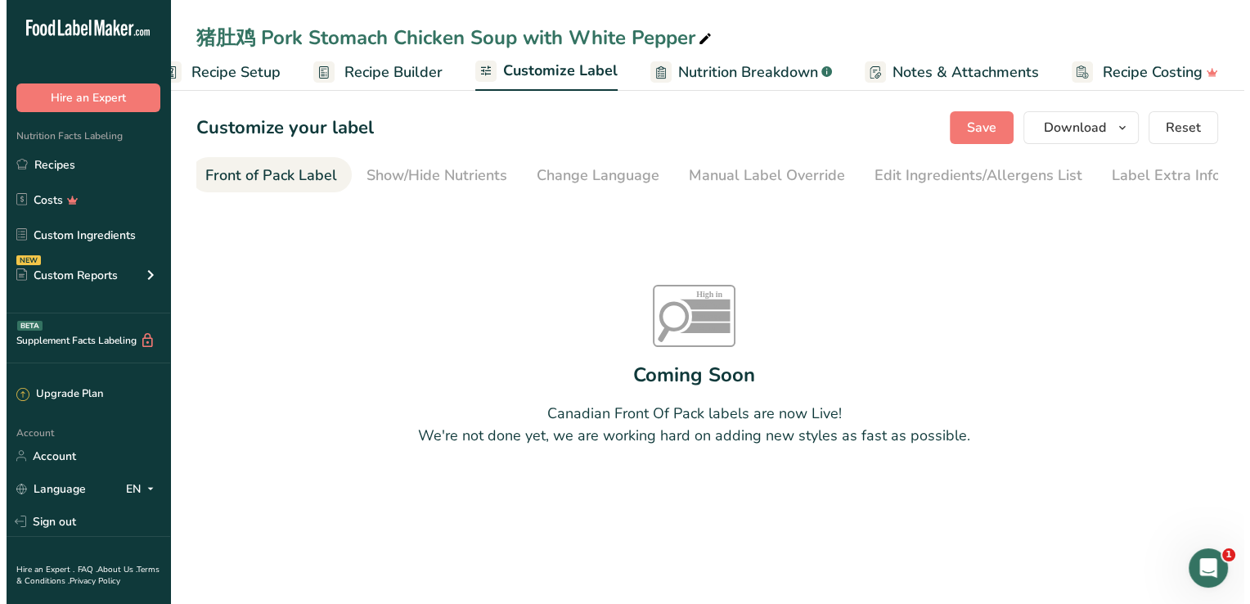
scroll to position [0, 159]
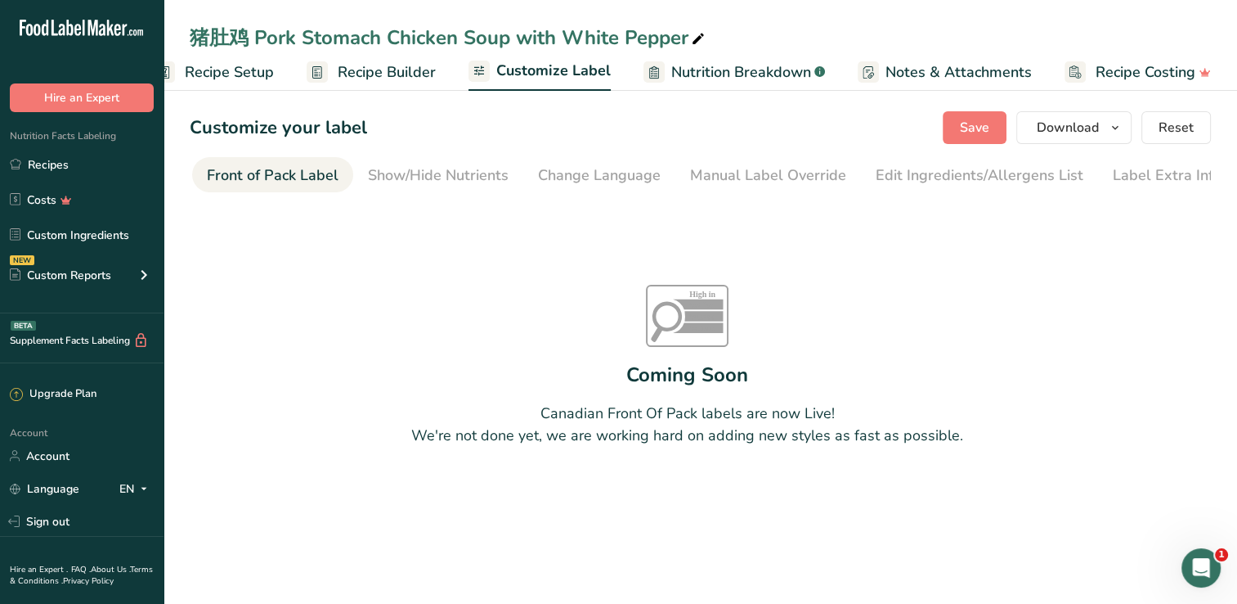
click at [775, 81] on span "Nutrition Breakdown" at bounding box center [741, 72] width 140 height 22
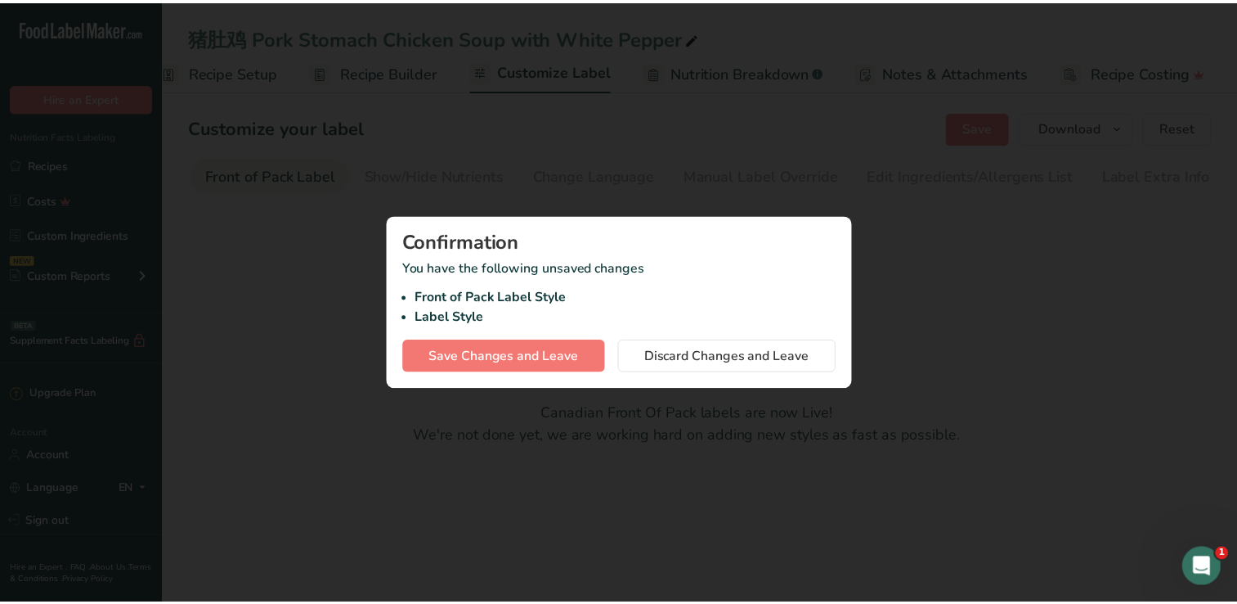
scroll to position [0, 24]
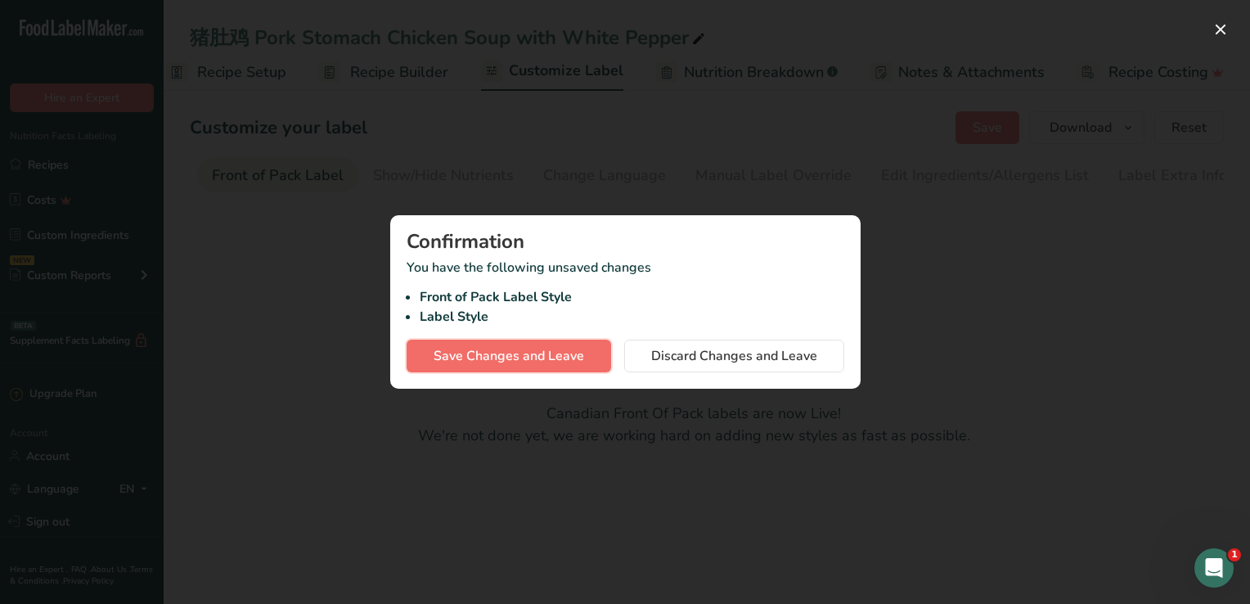
click at [517, 355] on span "Save Changes and Leave" at bounding box center [508, 356] width 150 height 20
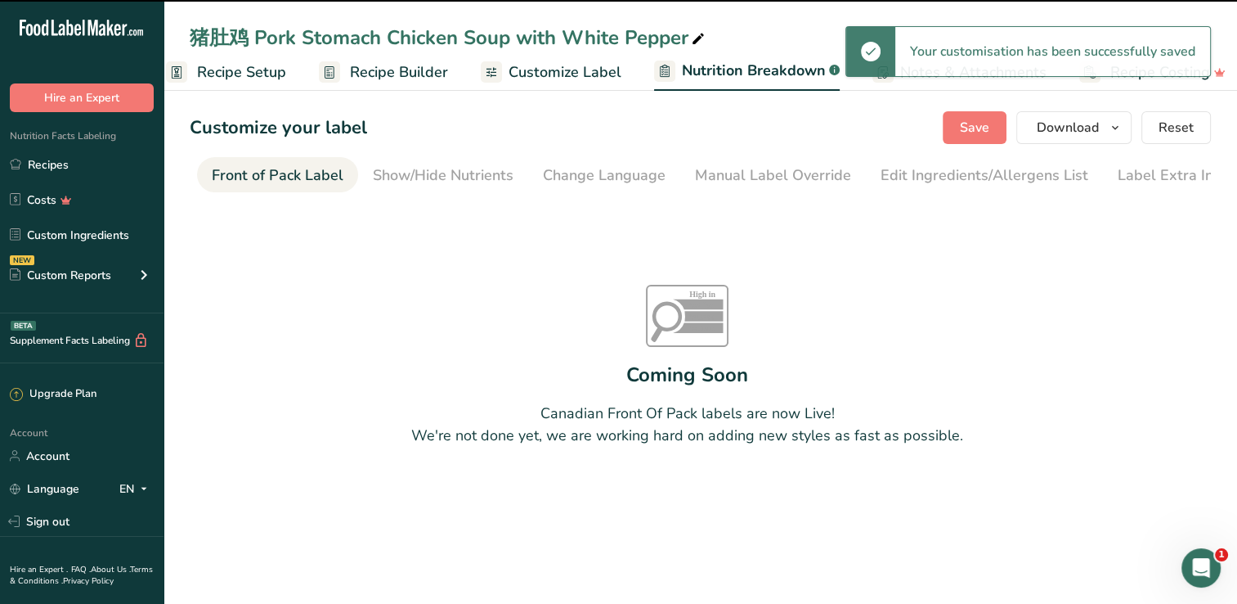
select select "Calories"
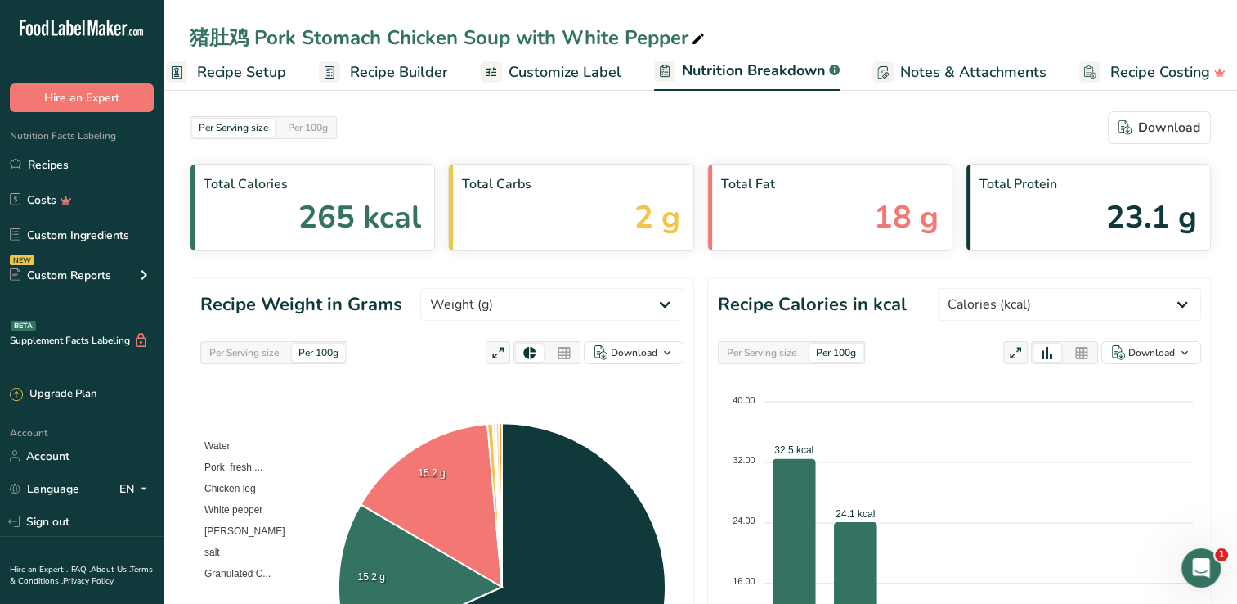
click at [602, 63] on span "Customize Label" at bounding box center [565, 72] width 113 height 22
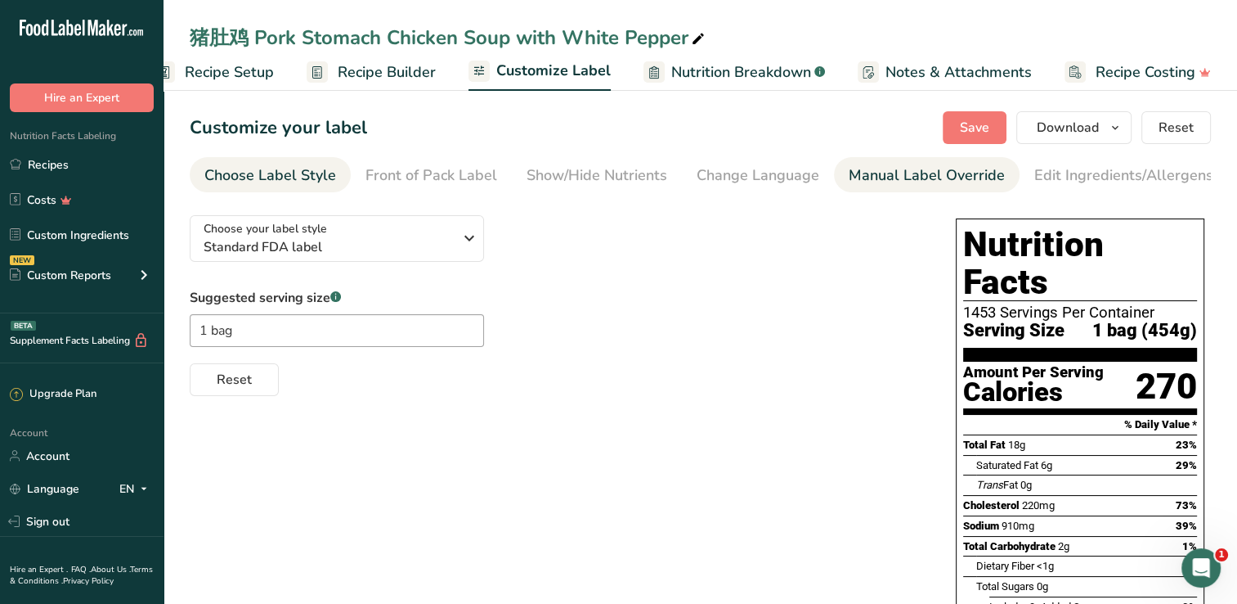
click at [897, 180] on div "Manual Label Override" at bounding box center [927, 175] width 156 height 22
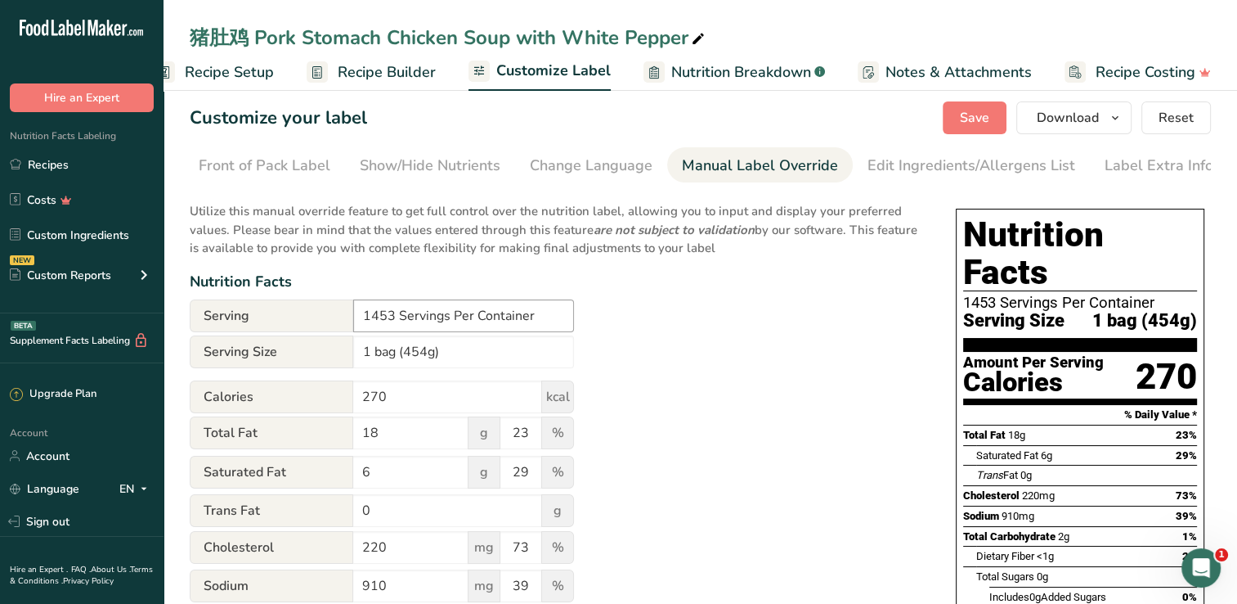
scroll to position [82, 0]
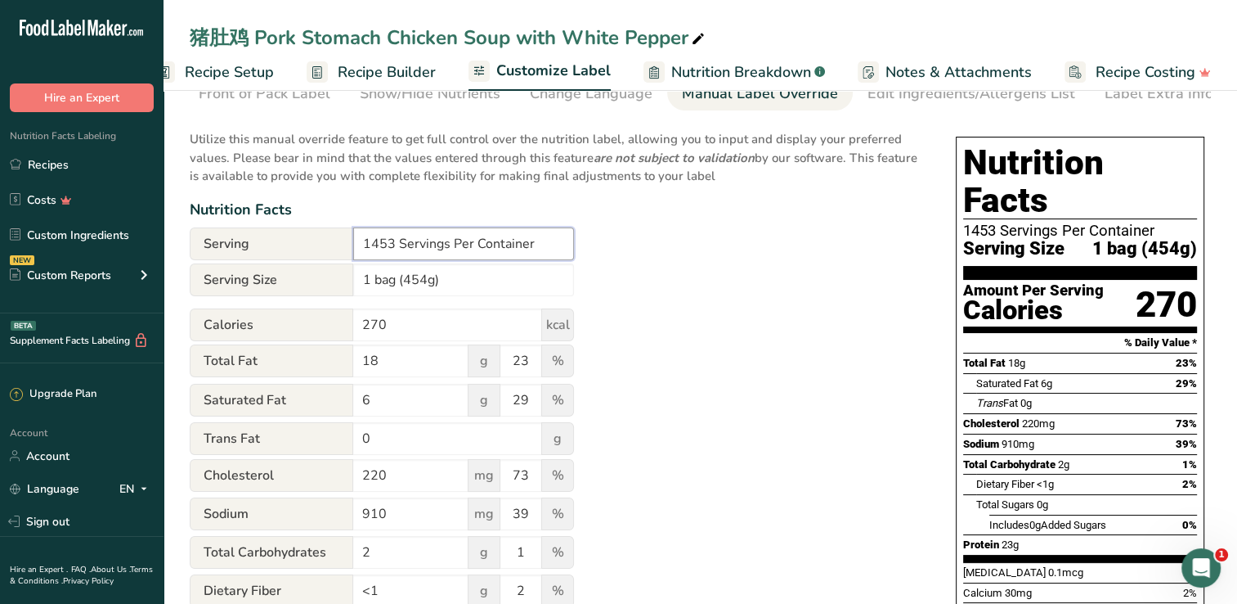
drag, startPoint x: 393, startPoint y: 250, endPoint x: 371, endPoint y: 248, distance: 21.4
click at [370, 248] on input "1453 Servings Per Container" at bounding box center [463, 243] width 221 height 33
type input "1 Servings Per Container"
click at [667, 326] on div "Utilize this manual override feature to get full control over the nutrition lab…" at bounding box center [557, 520] width 734 height 801
click at [379, 368] on input "18" at bounding box center [410, 360] width 115 height 33
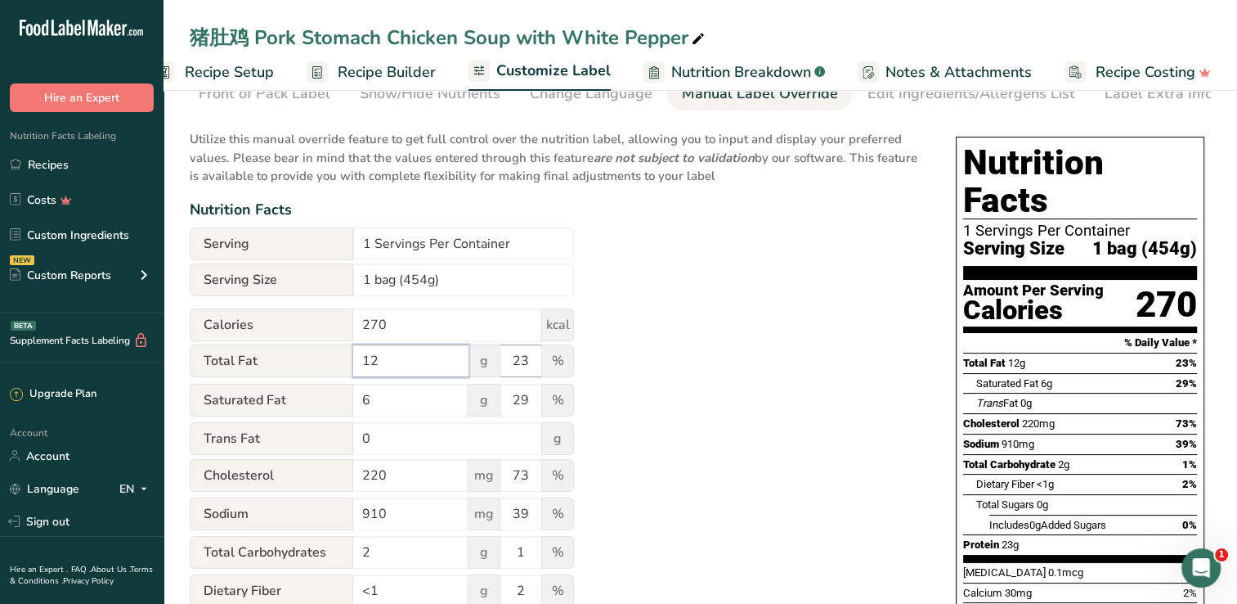
type input "12"
drag, startPoint x: 514, startPoint y: 366, endPoint x: 526, endPoint y: 367, distance: 11.5
click at [526, 367] on input "23" at bounding box center [520, 360] width 41 height 33
type input "15"
click at [358, 394] on input "6" at bounding box center [410, 400] width 115 height 33
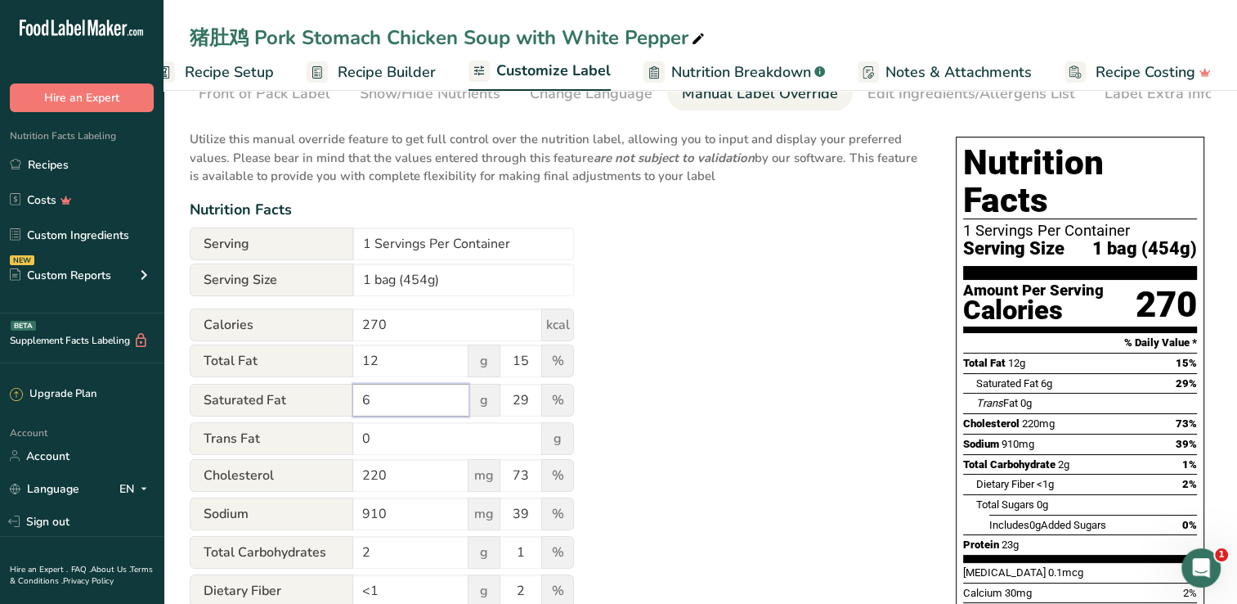
click at [368, 398] on input "6" at bounding box center [410, 400] width 115 height 33
type input "5"
click at [528, 404] on input "29" at bounding box center [520, 400] width 41 height 33
type input "25"
click at [642, 443] on div "Utilize this manual override feature to get full control over the nutrition lab…" at bounding box center [557, 520] width 734 height 801
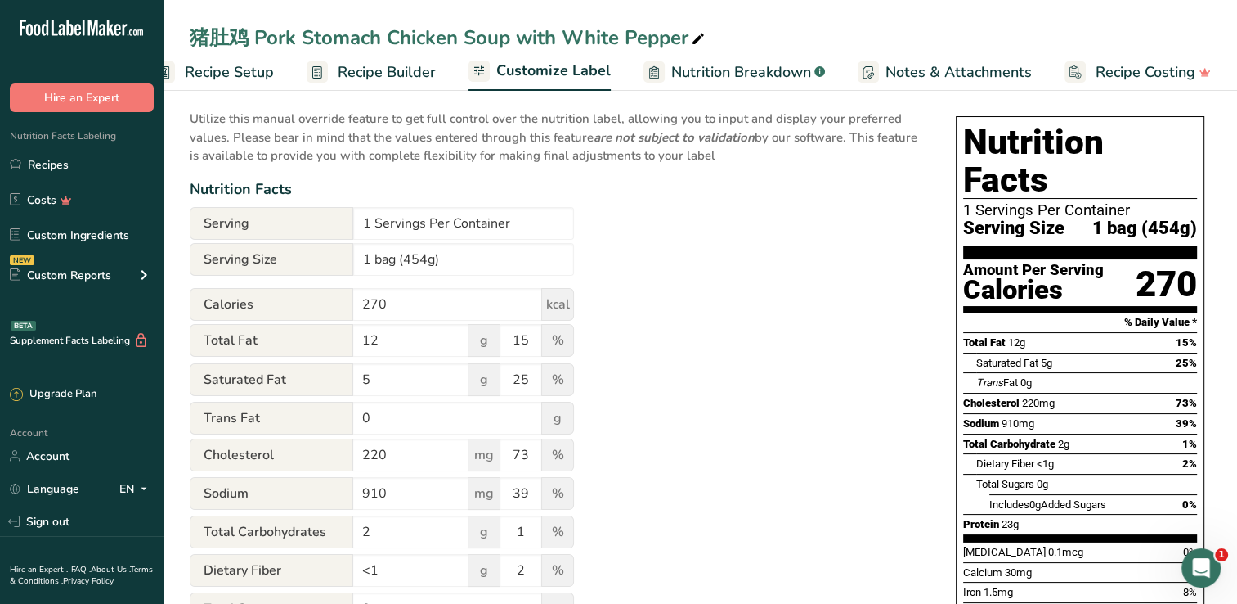
scroll to position [0, 0]
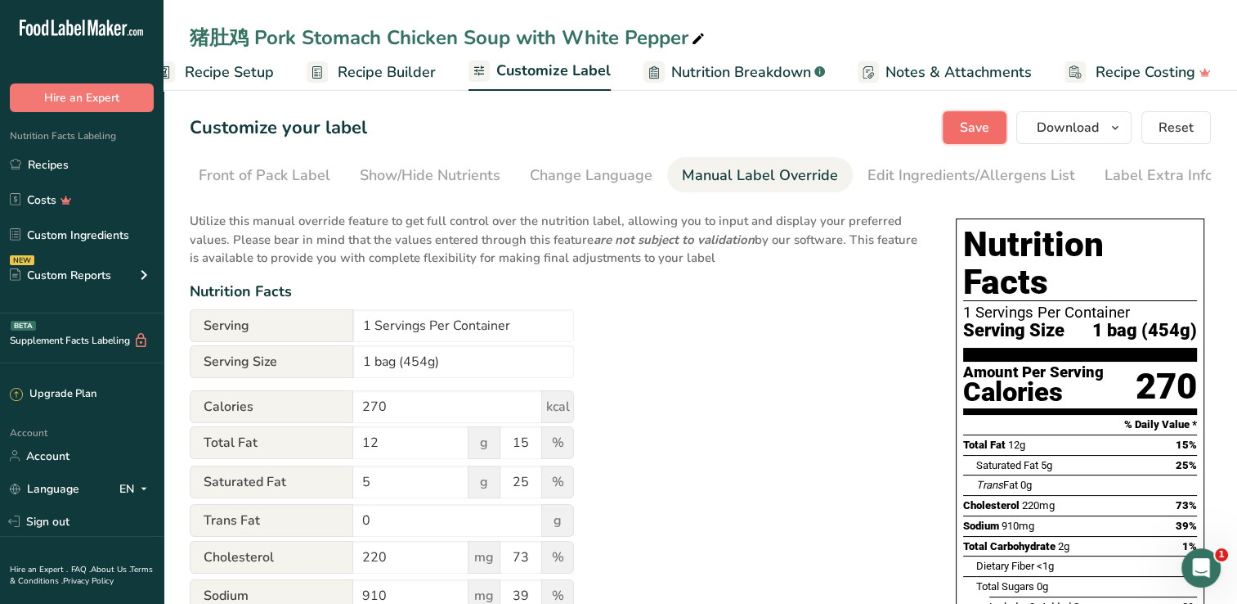
click at [994, 121] on button "Save" at bounding box center [975, 127] width 64 height 33
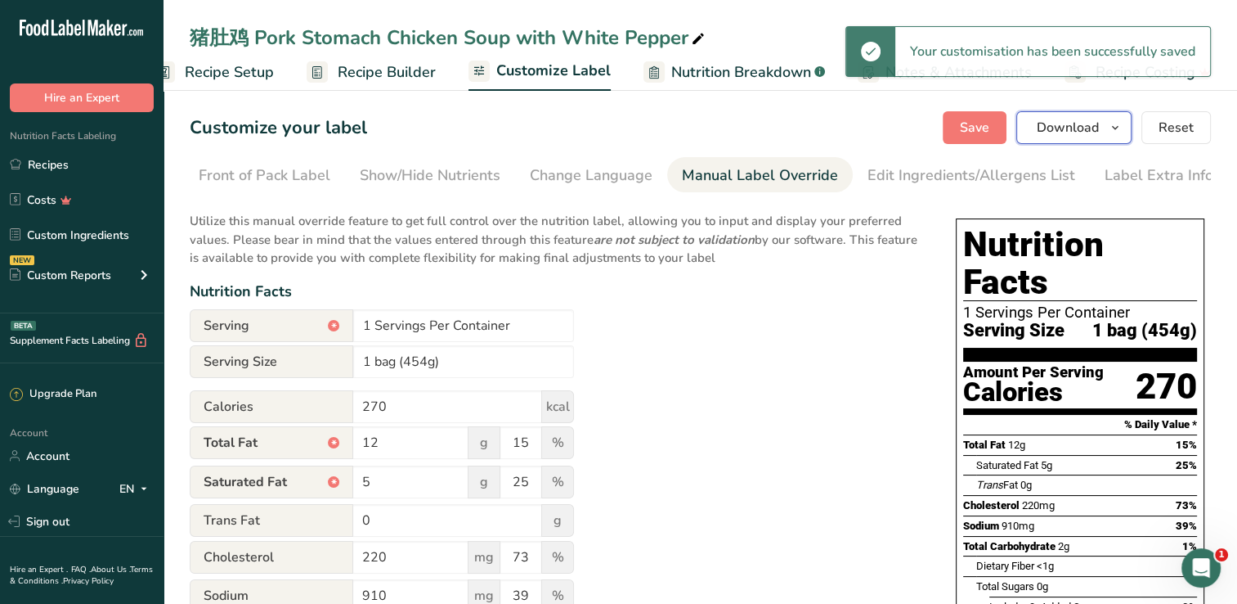
click at [1119, 131] on icon "button" at bounding box center [1115, 128] width 13 height 20
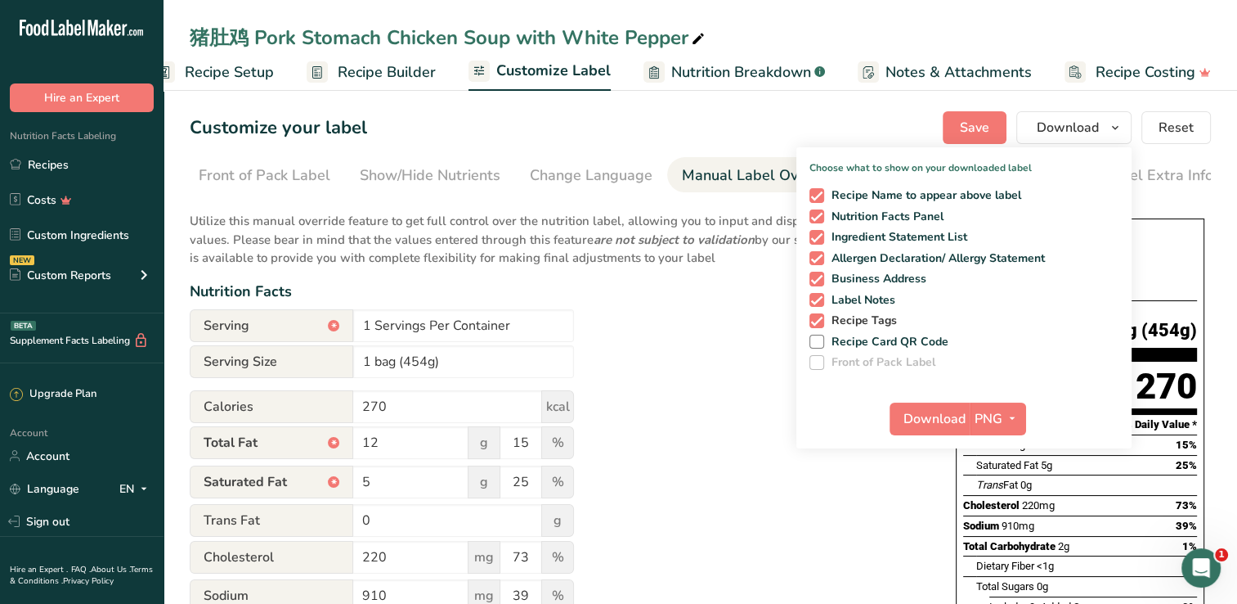
click at [885, 324] on span "Recipe Tags" at bounding box center [861, 320] width 74 height 15
click at [820, 324] on input "Recipe Tags" at bounding box center [815, 320] width 11 height 11
checkbox input "false"
click at [891, 307] on div "Recipe Name to appear above label Nutrition Facts Panel Ingredient Statement Li…" at bounding box center [964, 276] width 335 height 188
click at [896, 280] on span "Business Address" at bounding box center [875, 279] width 103 height 15
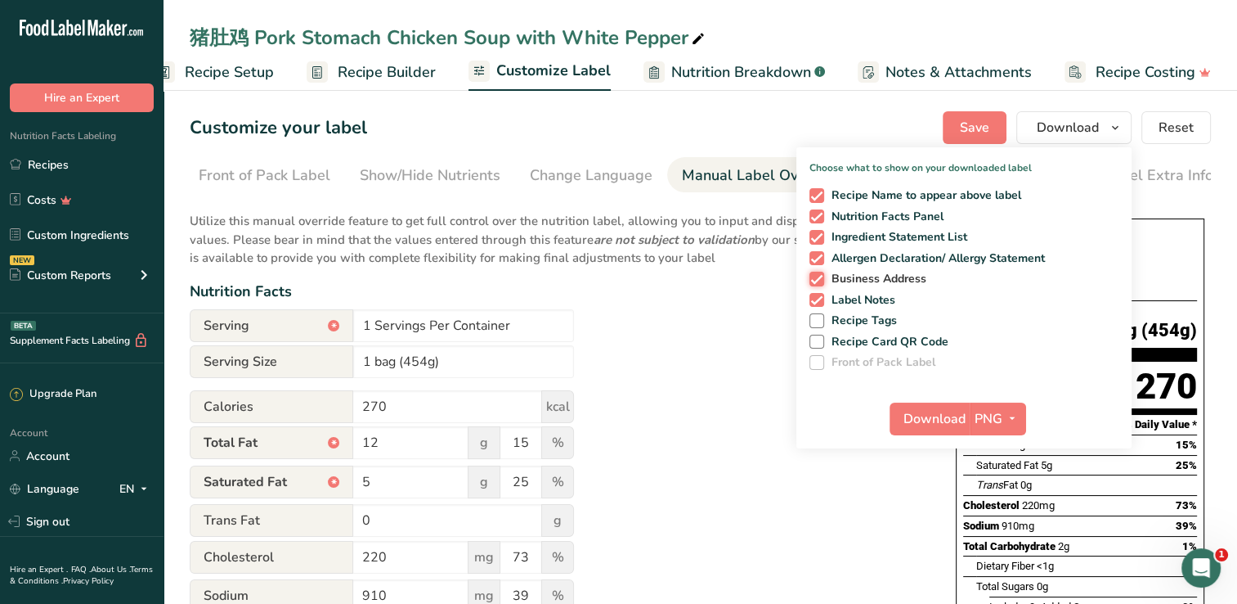
click at [820, 280] on input "Business Address" at bounding box center [815, 278] width 11 height 11
checkbox input "false"
click at [895, 252] on span "Allergen Declaration/ Allergy Statement" at bounding box center [935, 258] width 222 height 15
click at [820, 253] on input "Allergen Declaration/ Allergy Statement" at bounding box center [815, 258] width 11 height 11
checkbox input "false"
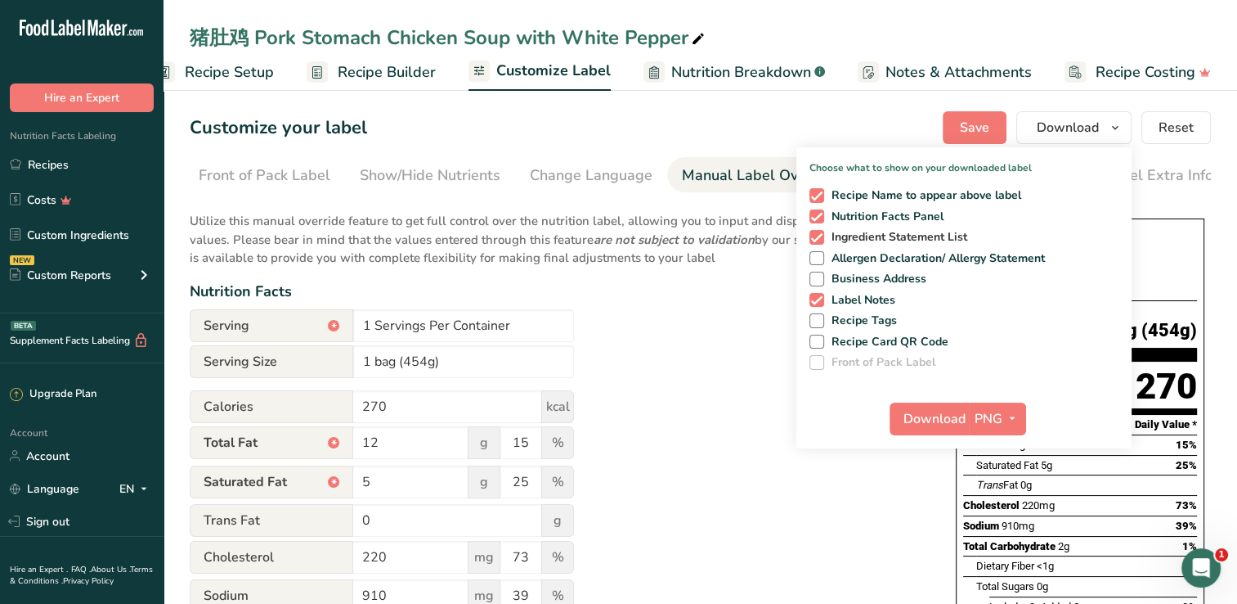
click at [892, 240] on span "Ingredient Statement List" at bounding box center [896, 237] width 144 height 15
click at [820, 240] on input "Ingredient Statement List" at bounding box center [815, 236] width 11 height 11
checkbox input "false"
click at [873, 299] on span "Label Notes" at bounding box center [860, 300] width 72 height 15
click at [820, 299] on input "Label Notes" at bounding box center [815, 299] width 11 height 11
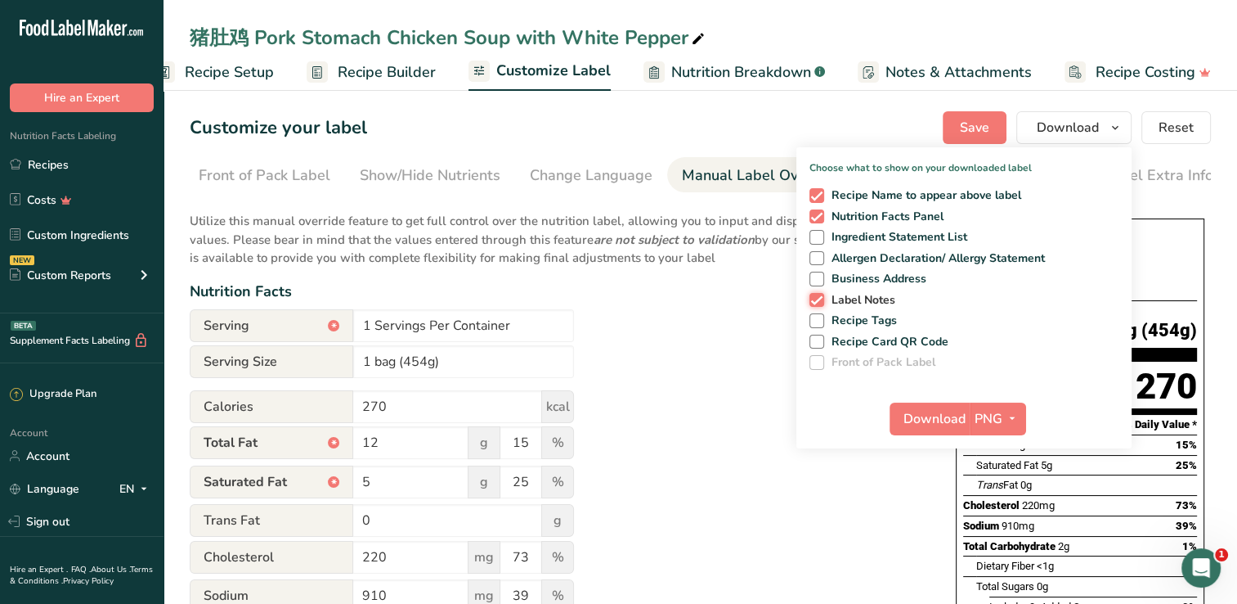
checkbox input "false"
click at [1002, 427] on span "PNG" at bounding box center [989, 419] width 28 height 20
click at [940, 416] on span "Download" at bounding box center [935, 419] width 62 height 20
click at [870, 196] on span "Recipe Name to appear above label" at bounding box center [923, 195] width 198 height 15
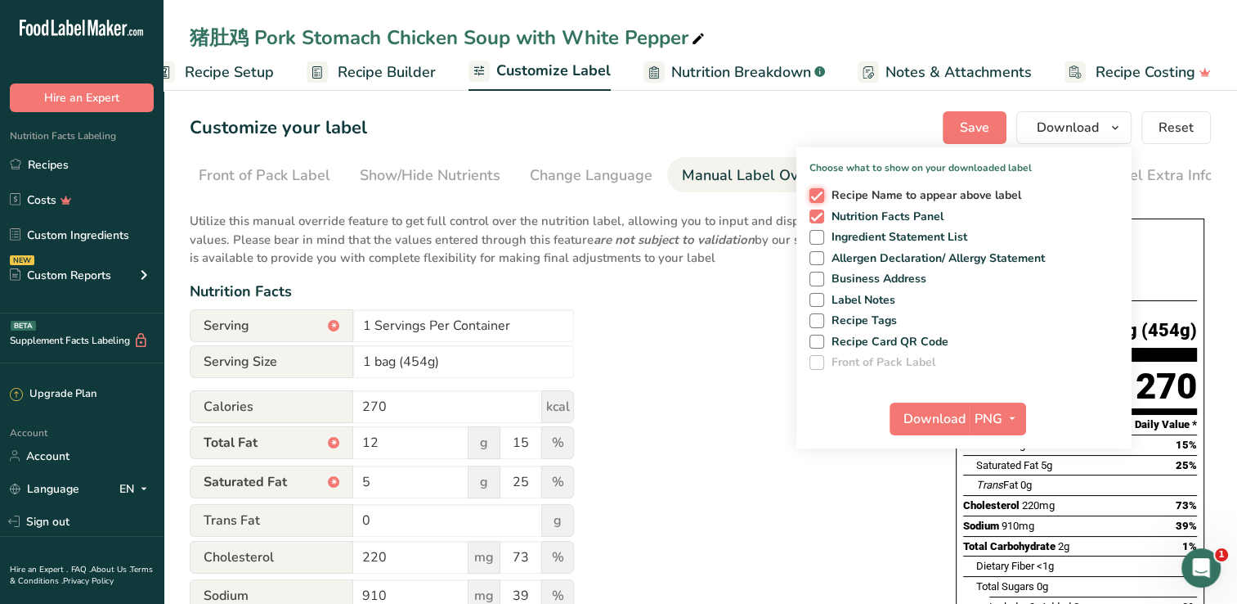
click at [820, 196] on input "Recipe Name to appear above label" at bounding box center [815, 195] width 11 height 11
checkbox input "false"
click at [932, 422] on span "Download" at bounding box center [935, 419] width 62 height 20
